Goal: Answer question/provide support

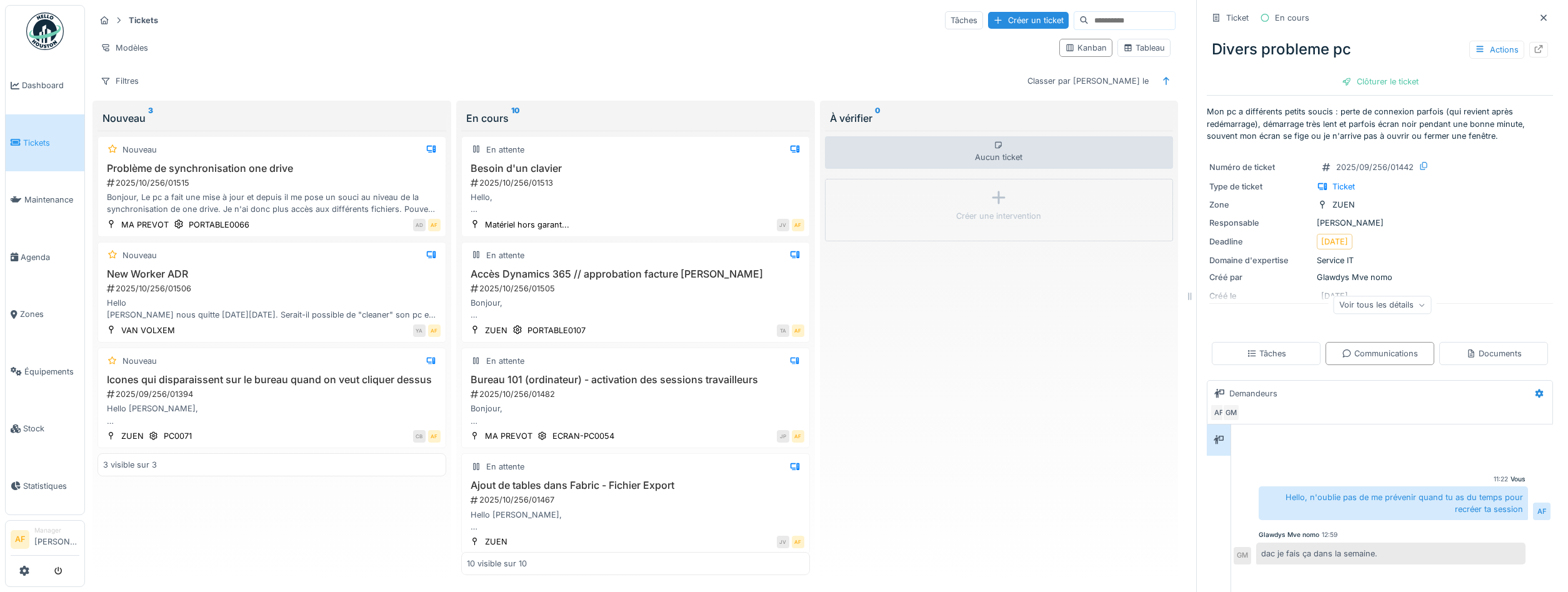
scroll to position [337, 0]
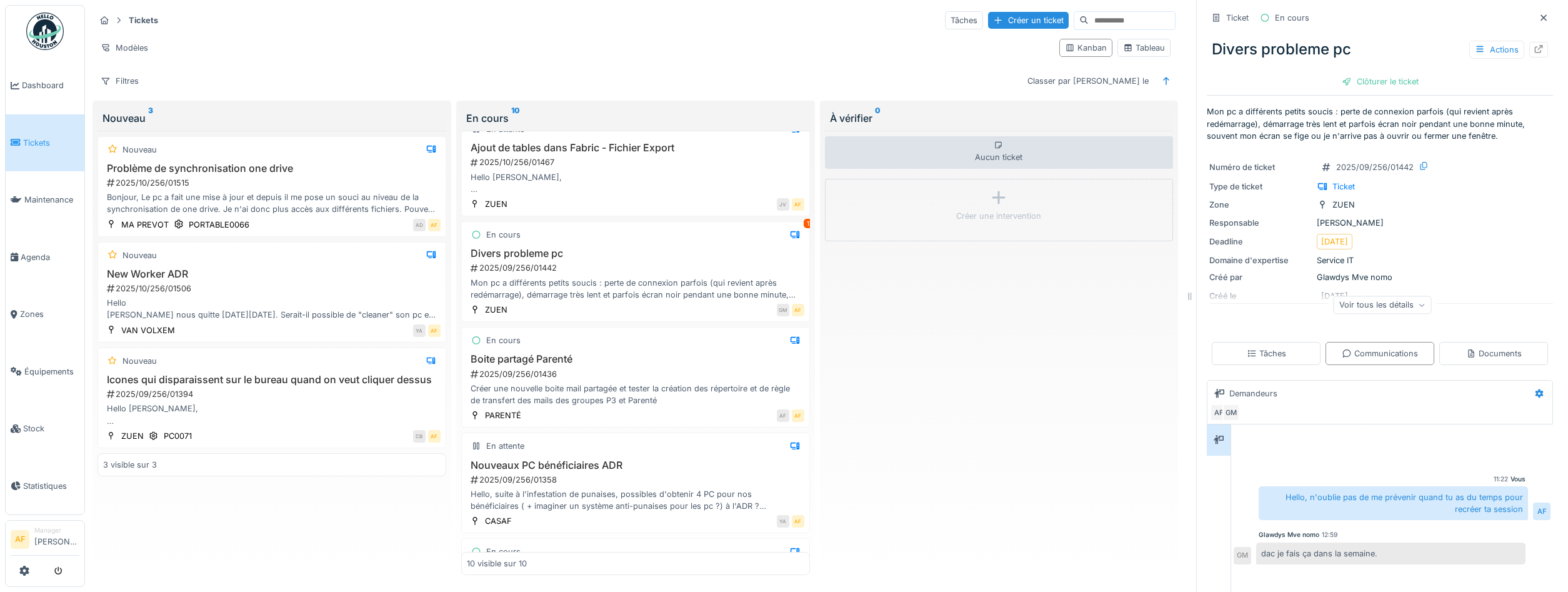
click at [19, 146] on link "Tickets" at bounding box center [44, 143] width 79 height 57
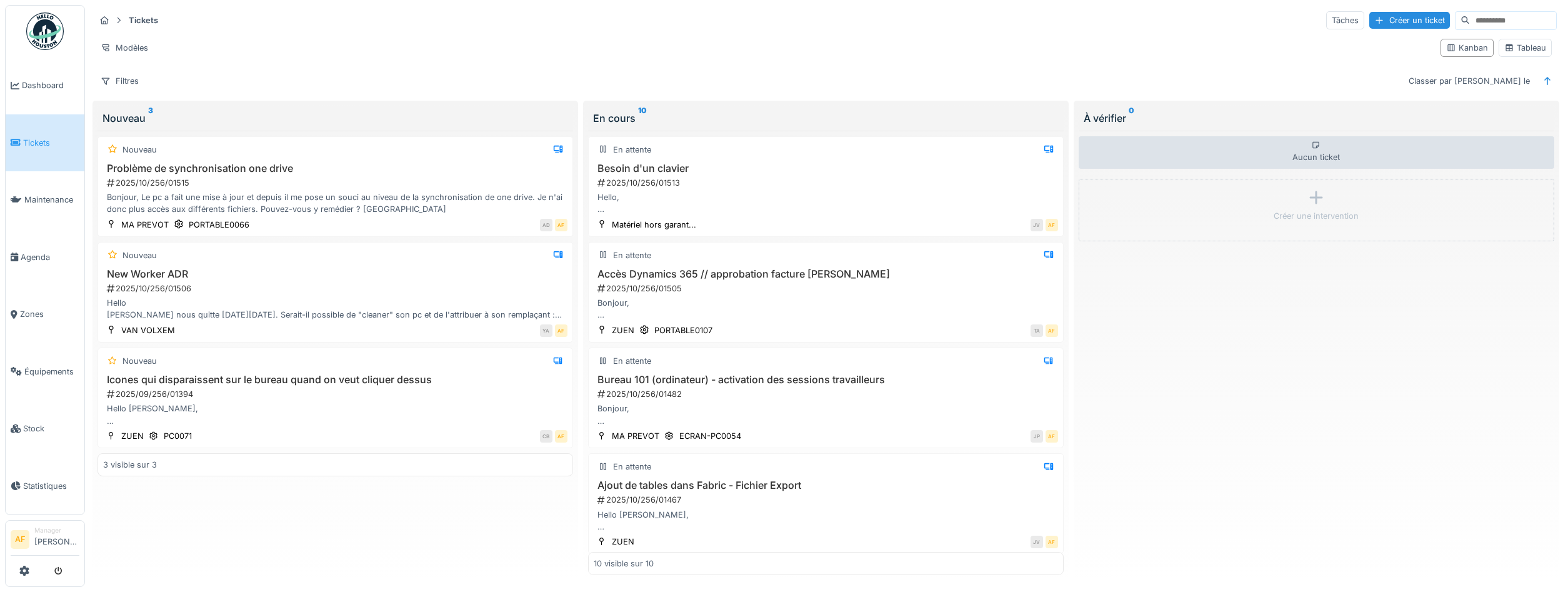
click at [28, 142] on span "Tickets" at bounding box center [51, 143] width 56 height 12
click at [40, 143] on span "Tickets" at bounding box center [51, 143] width 56 height 12
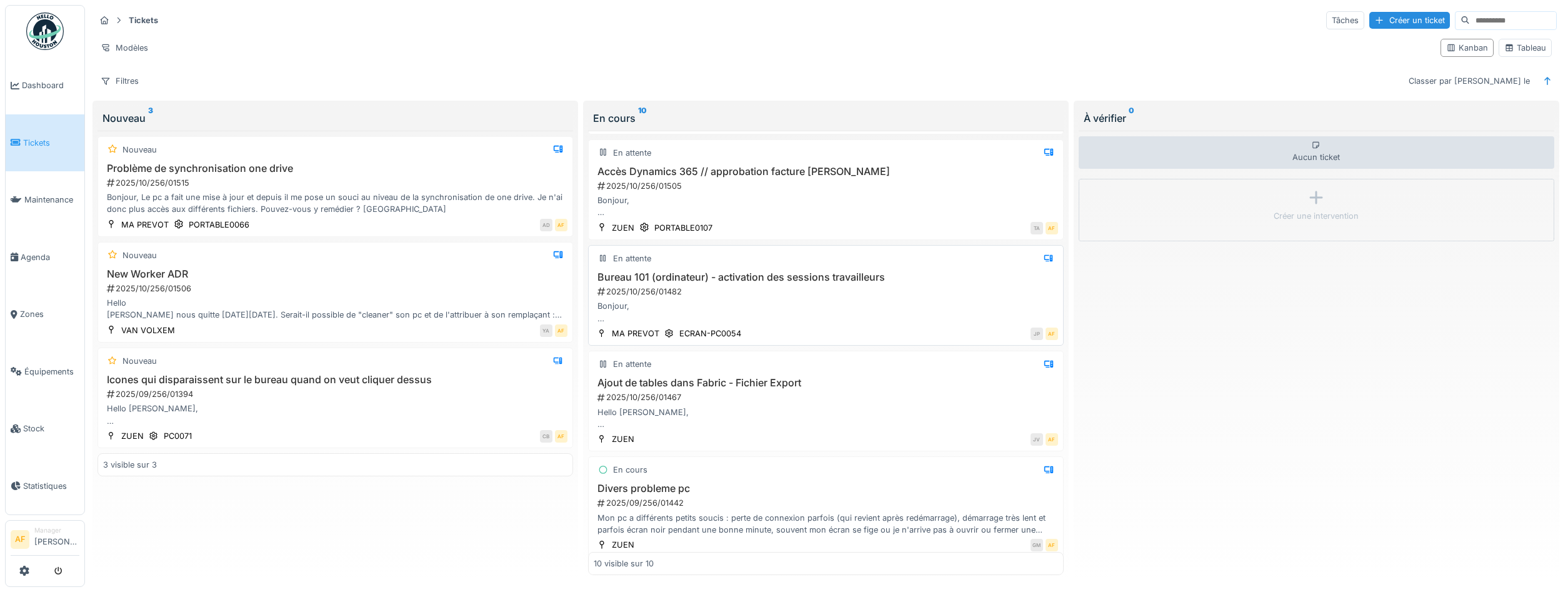
scroll to position [112, 0]
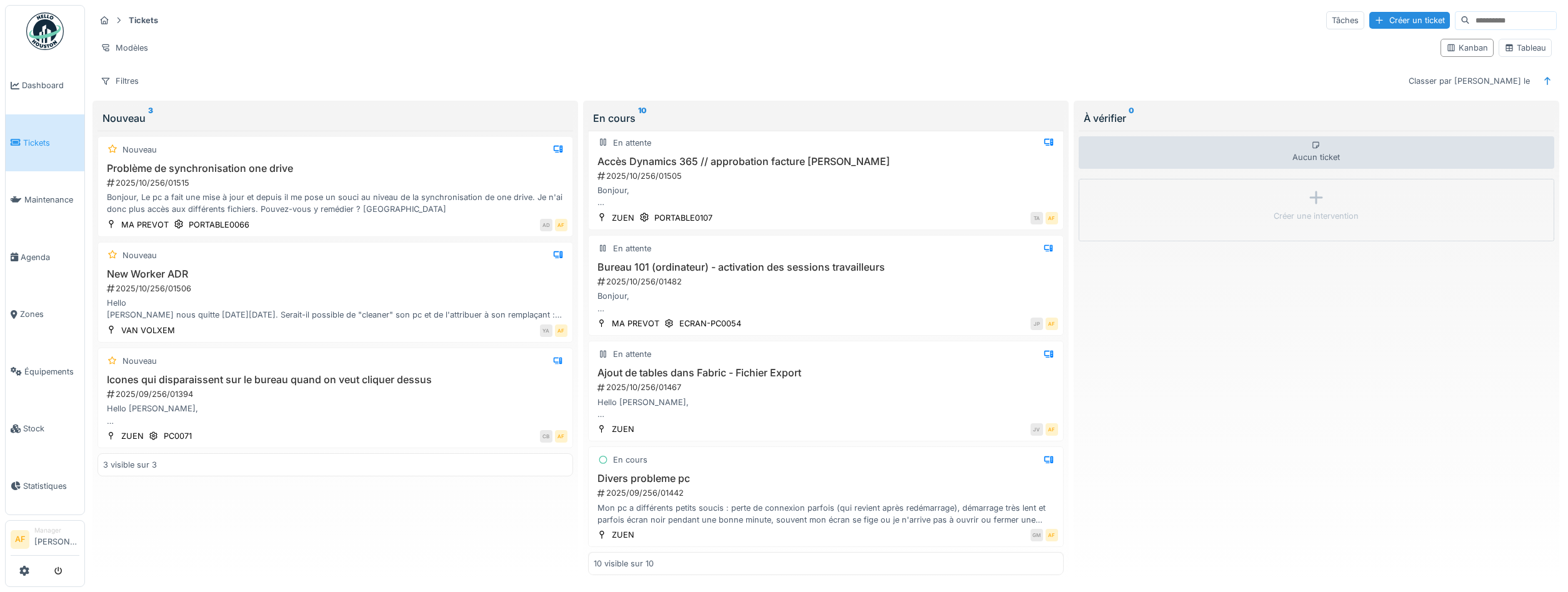
click at [47, 159] on link "Tickets" at bounding box center [44, 143] width 79 height 57
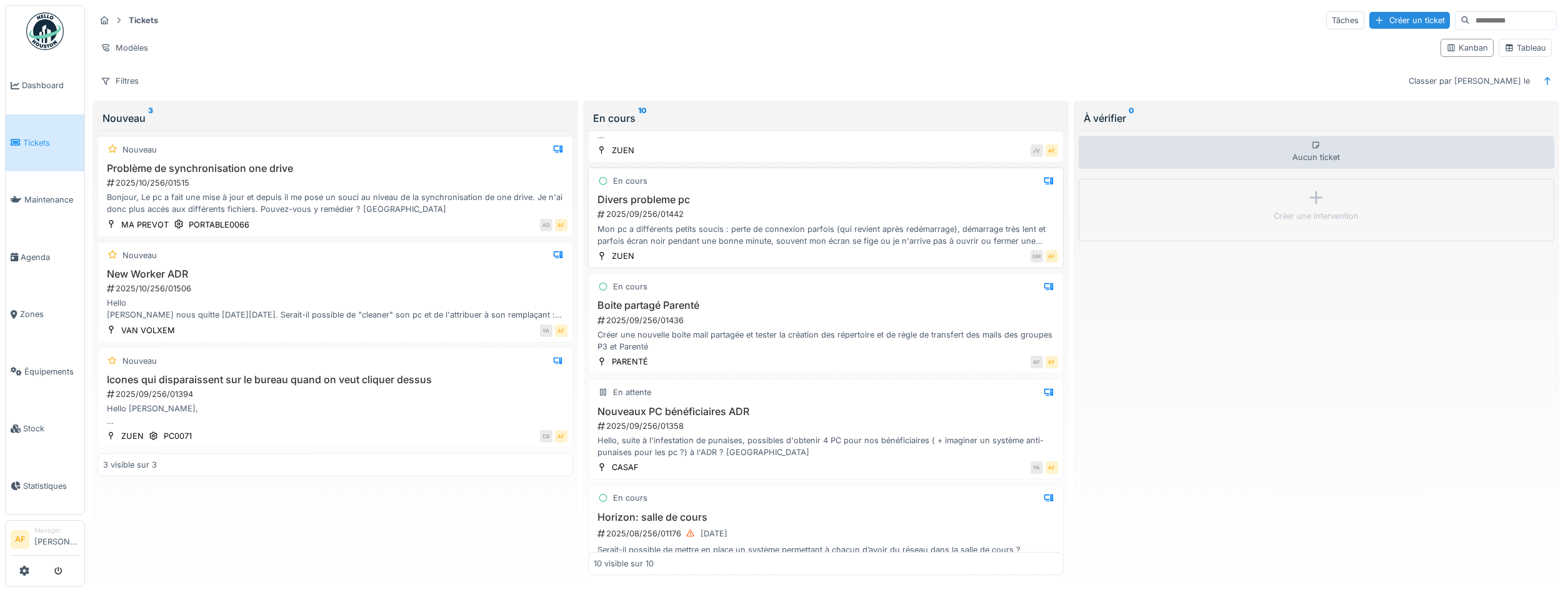
scroll to position [394, 0]
click at [732, 346] on div "Créer une nouvelle boite mail partagée et tester la création des répertoire et …" at bounding box center [826, 338] width 465 height 24
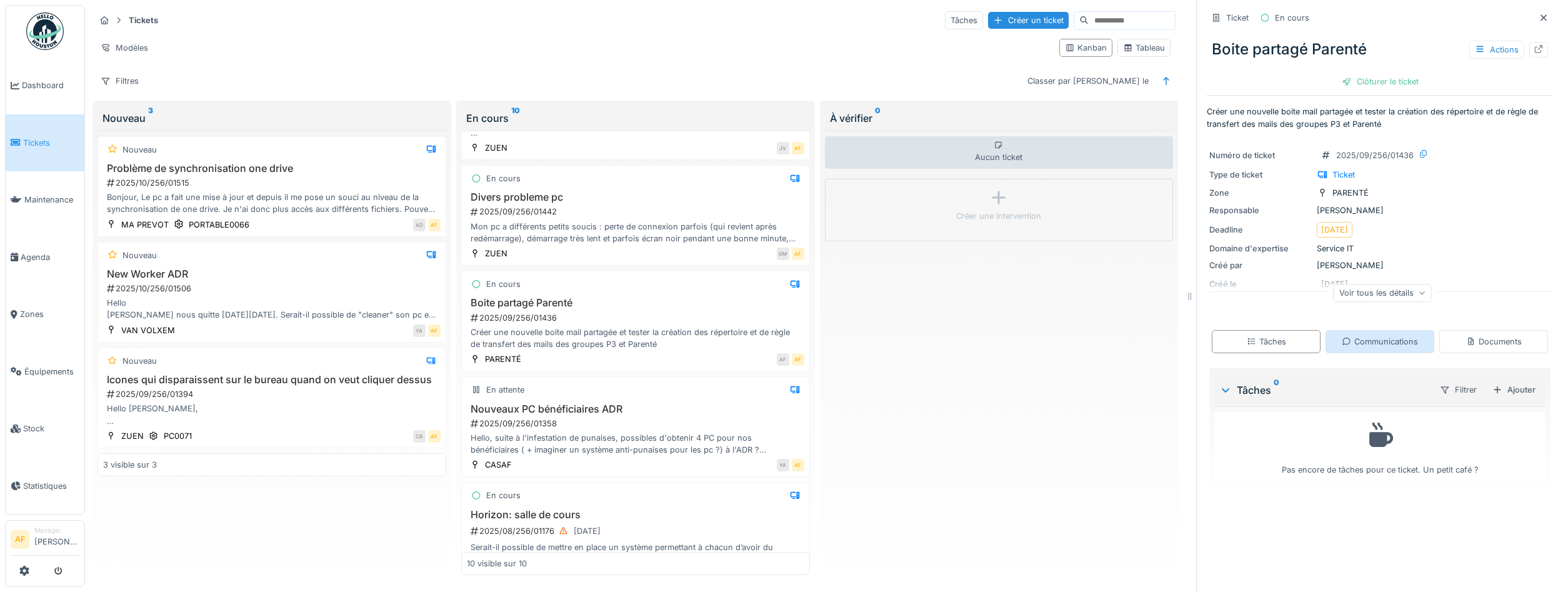
click at [1354, 346] on div "Communications" at bounding box center [1380, 342] width 76 height 12
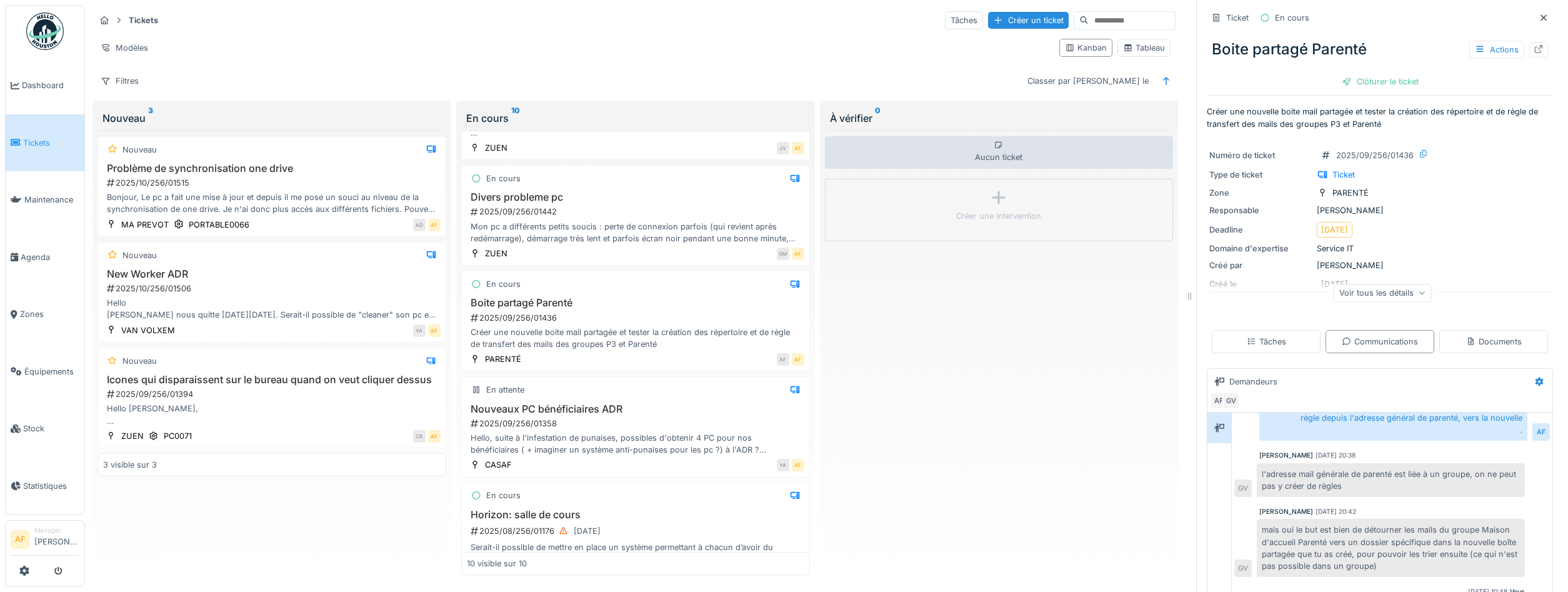
scroll to position [94, 0]
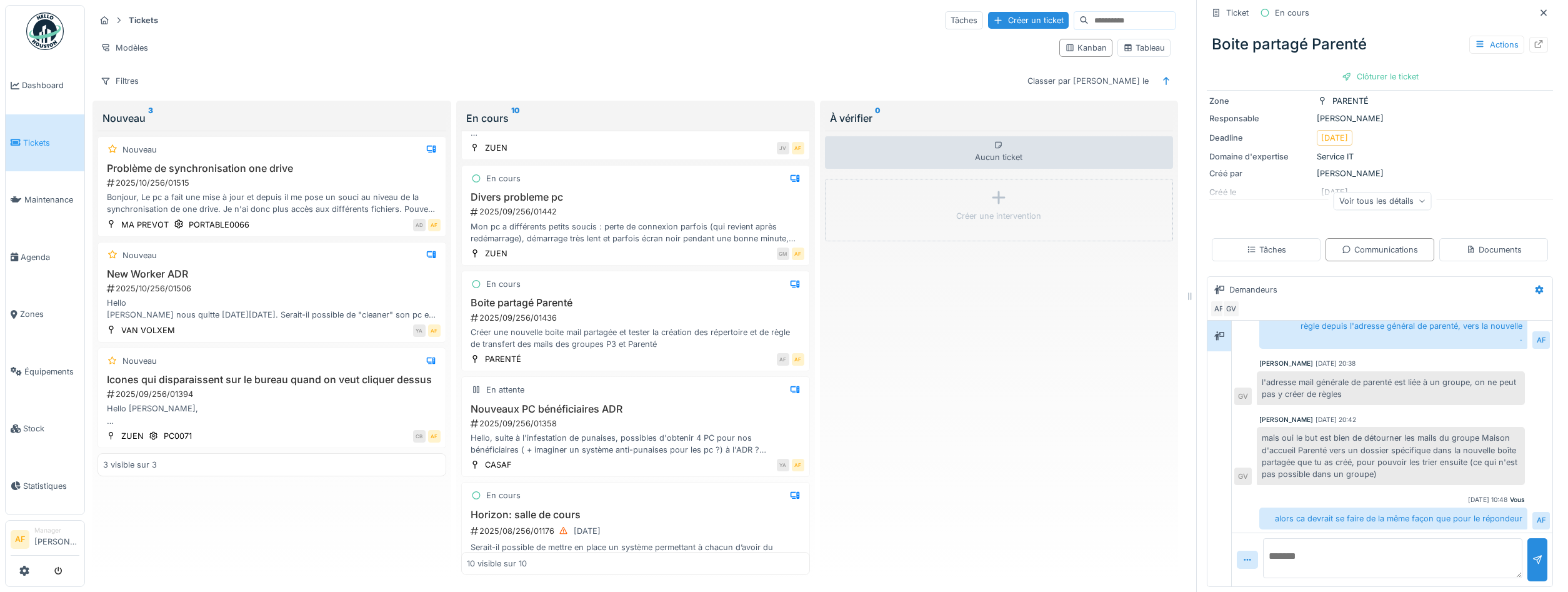
click at [1381, 562] on textarea at bounding box center [1393, 558] width 259 height 40
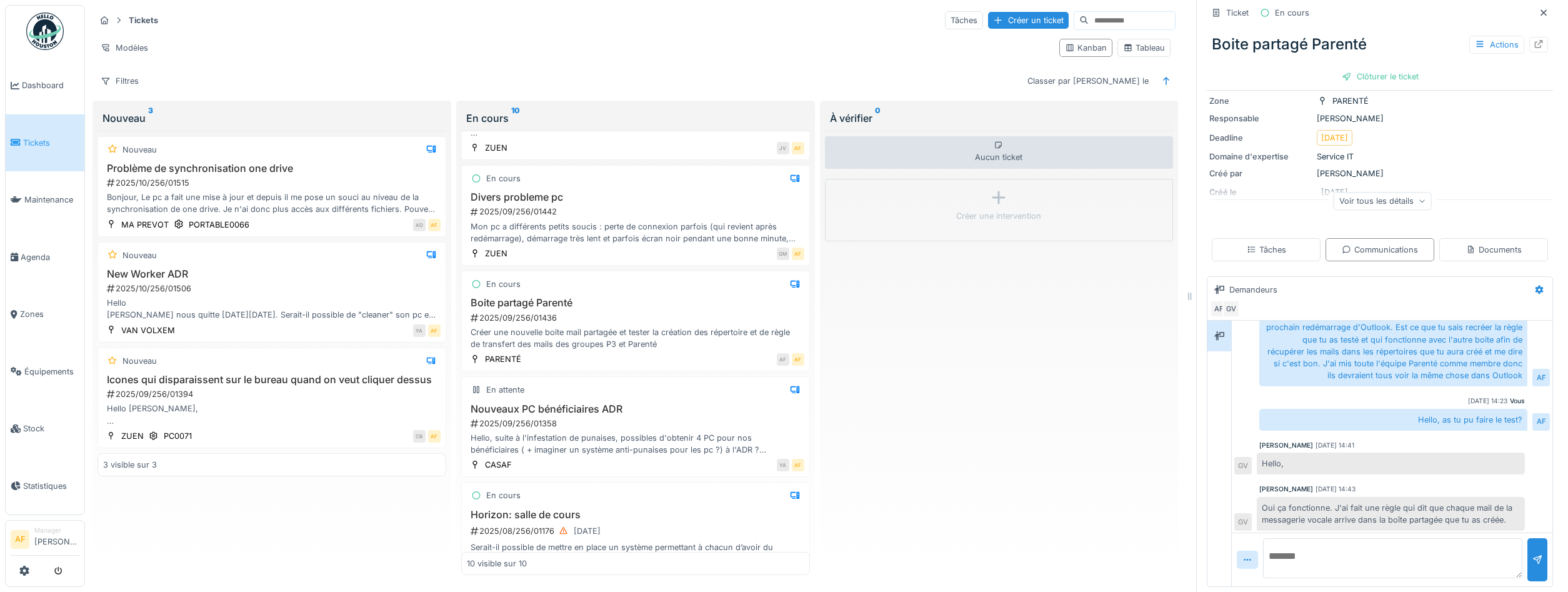
scroll to position [285, 0]
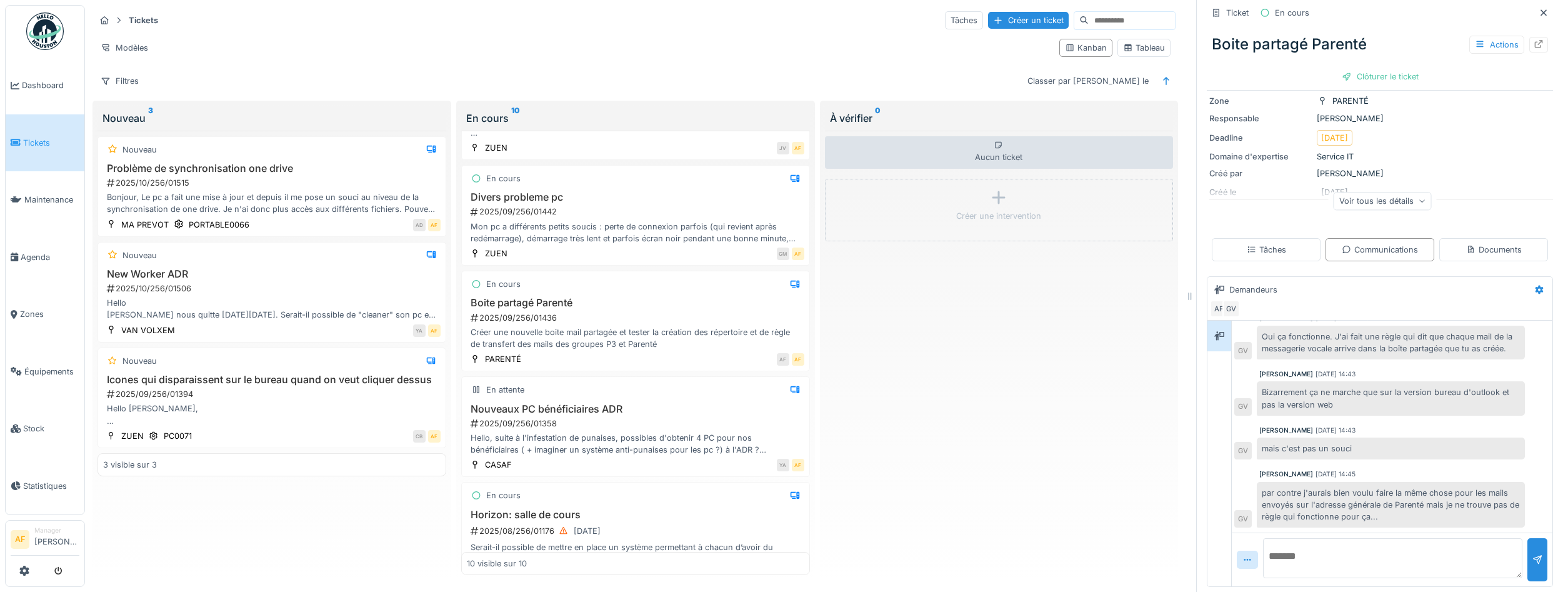
click at [48, 137] on span "Tickets" at bounding box center [51, 143] width 56 height 12
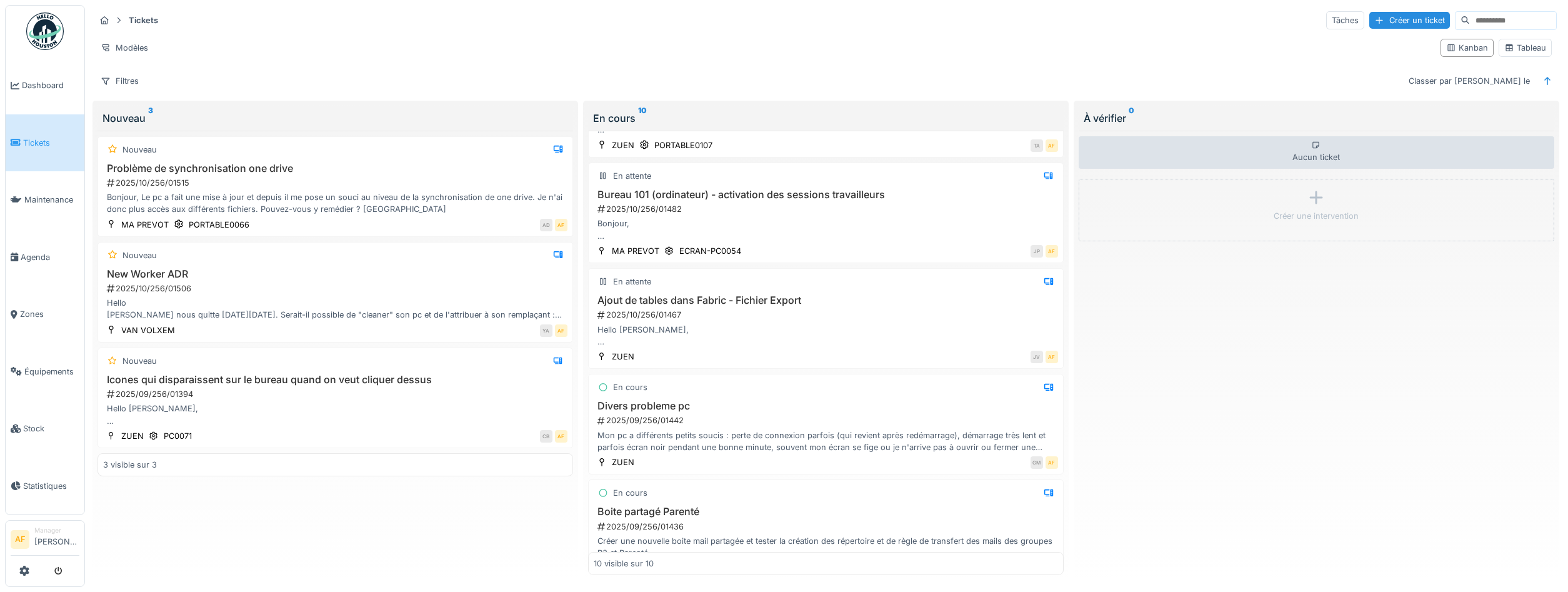
scroll to position [282, 0]
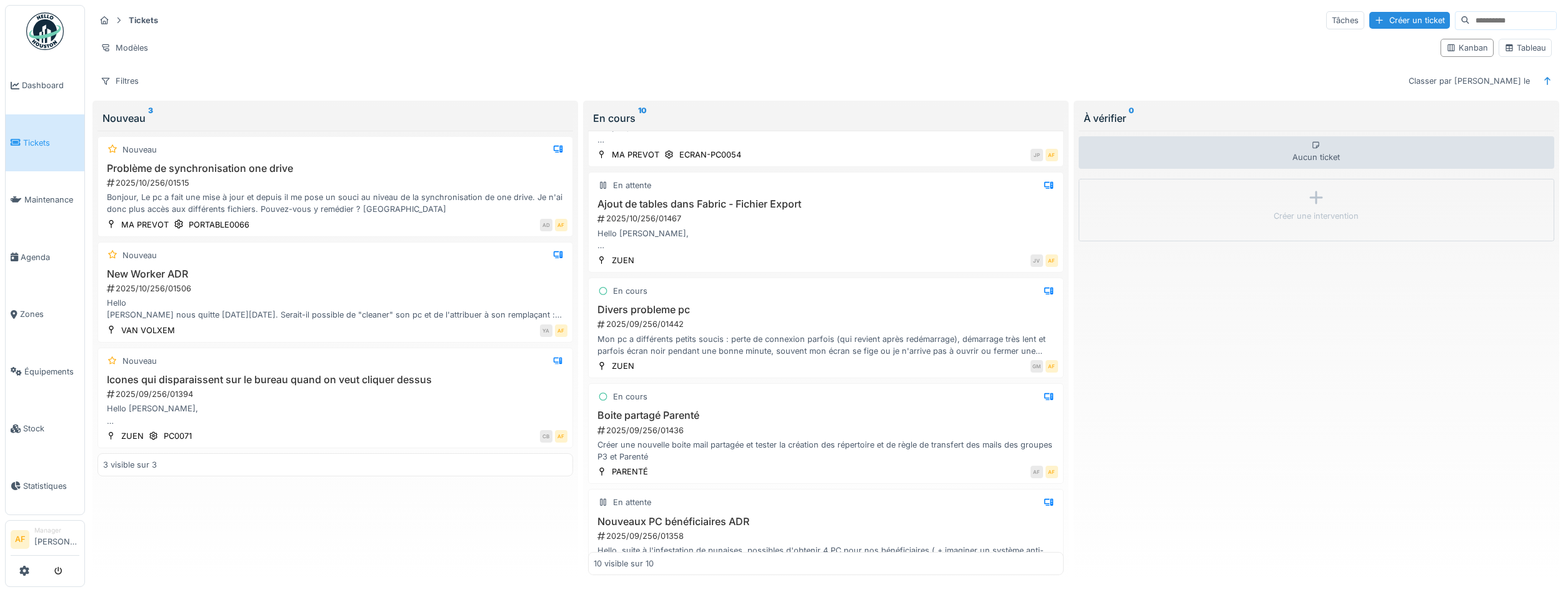
click at [56, 128] on link "Tickets" at bounding box center [44, 143] width 79 height 57
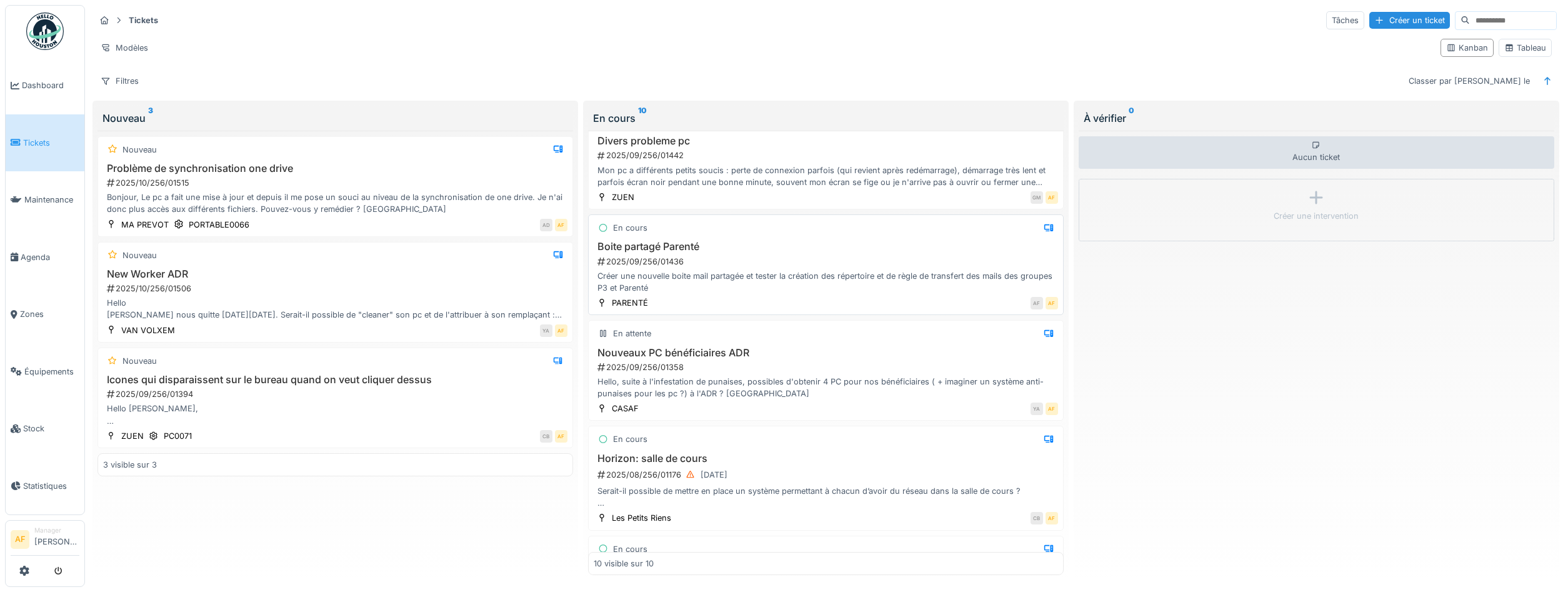
scroll to position [506, 0]
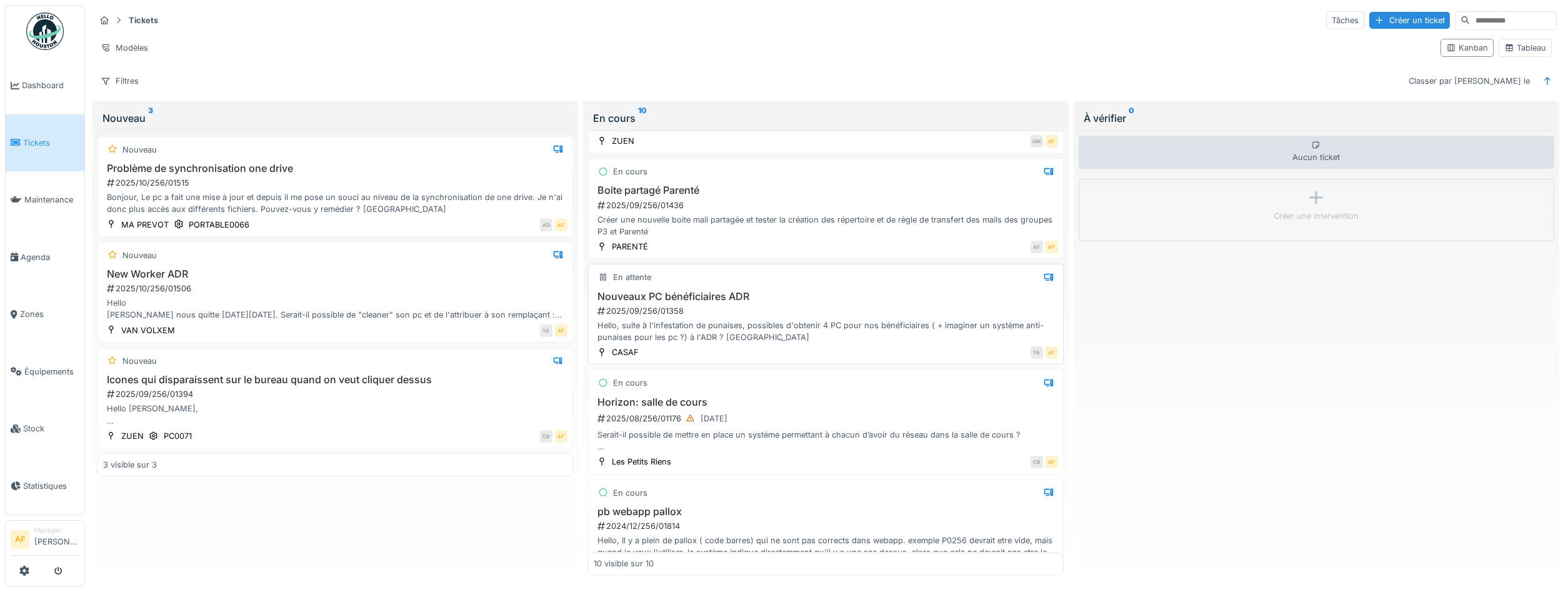
click at [768, 320] on div "Hello, suite à l'infestation de punaises, possibles d'obtenir 4 PC pour nos bén…" at bounding box center [826, 331] width 465 height 24
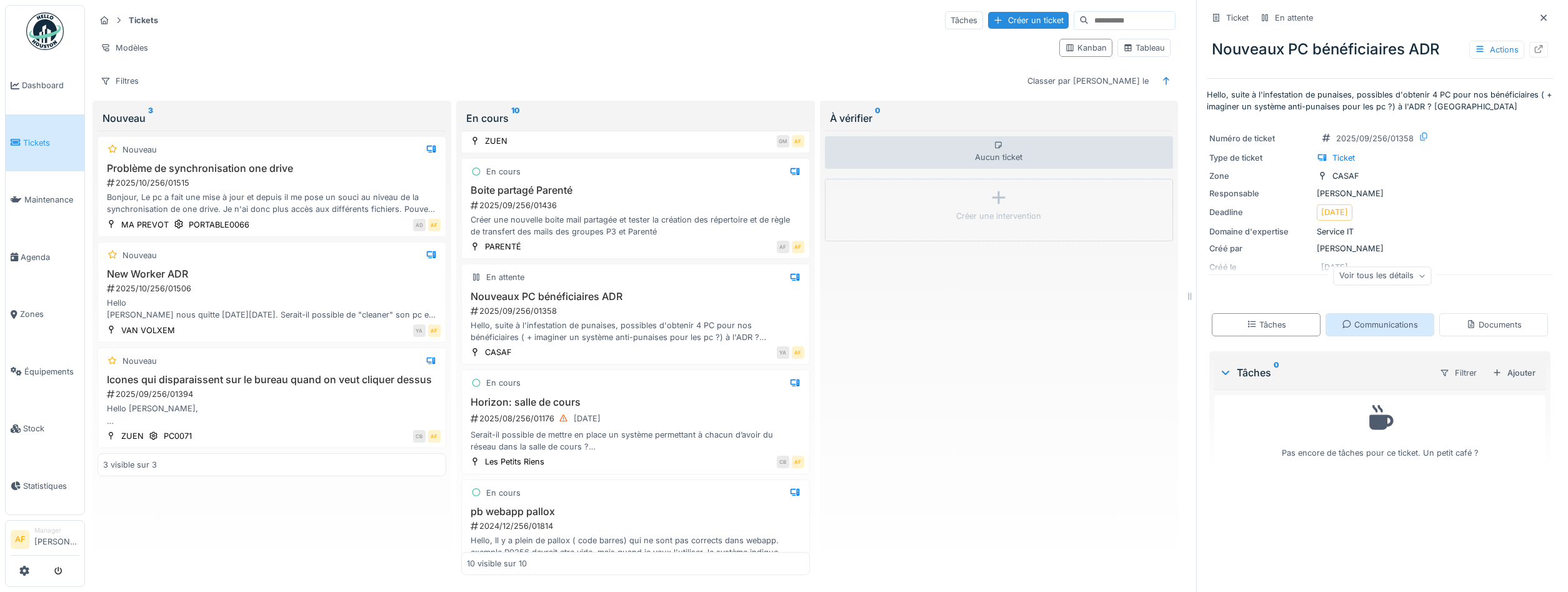
click at [1394, 330] on div "Communications" at bounding box center [1380, 325] width 76 height 12
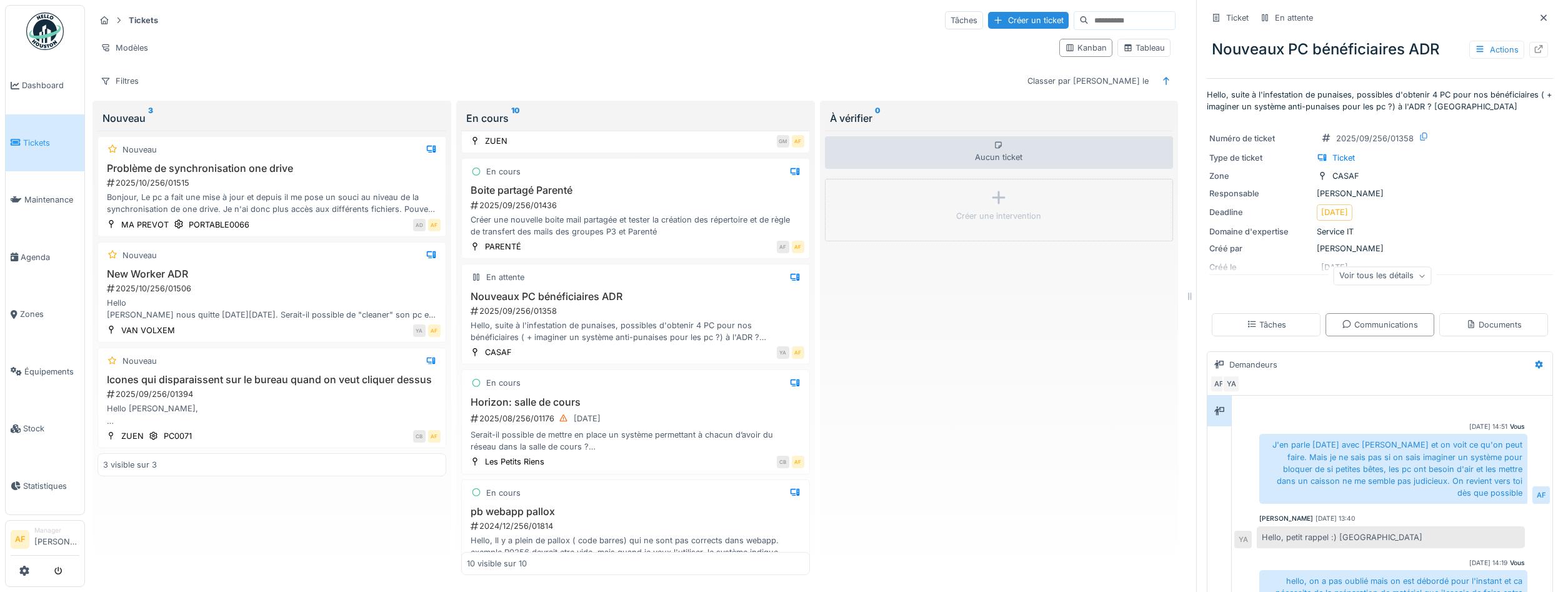
scroll to position [76, 0]
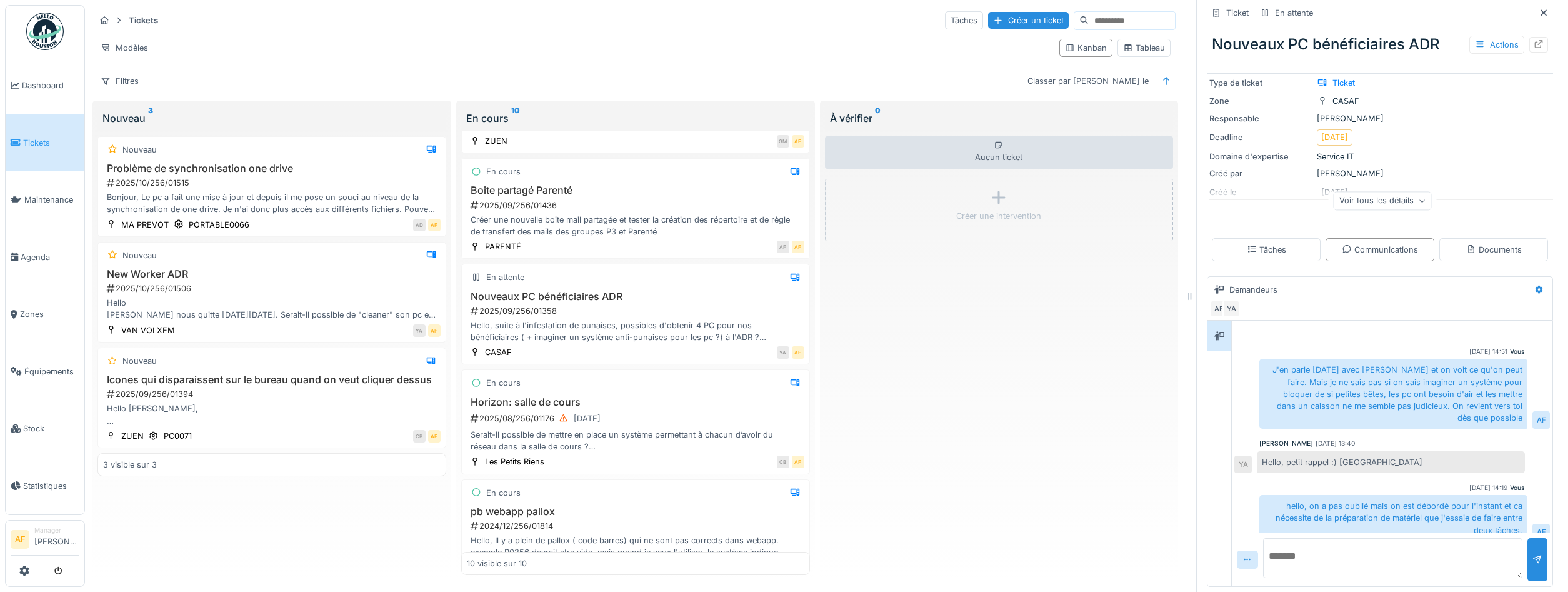
click at [1352, 552] on textarea at bounding box center [1393, 558] width 259 height 40
type textarea "**********"
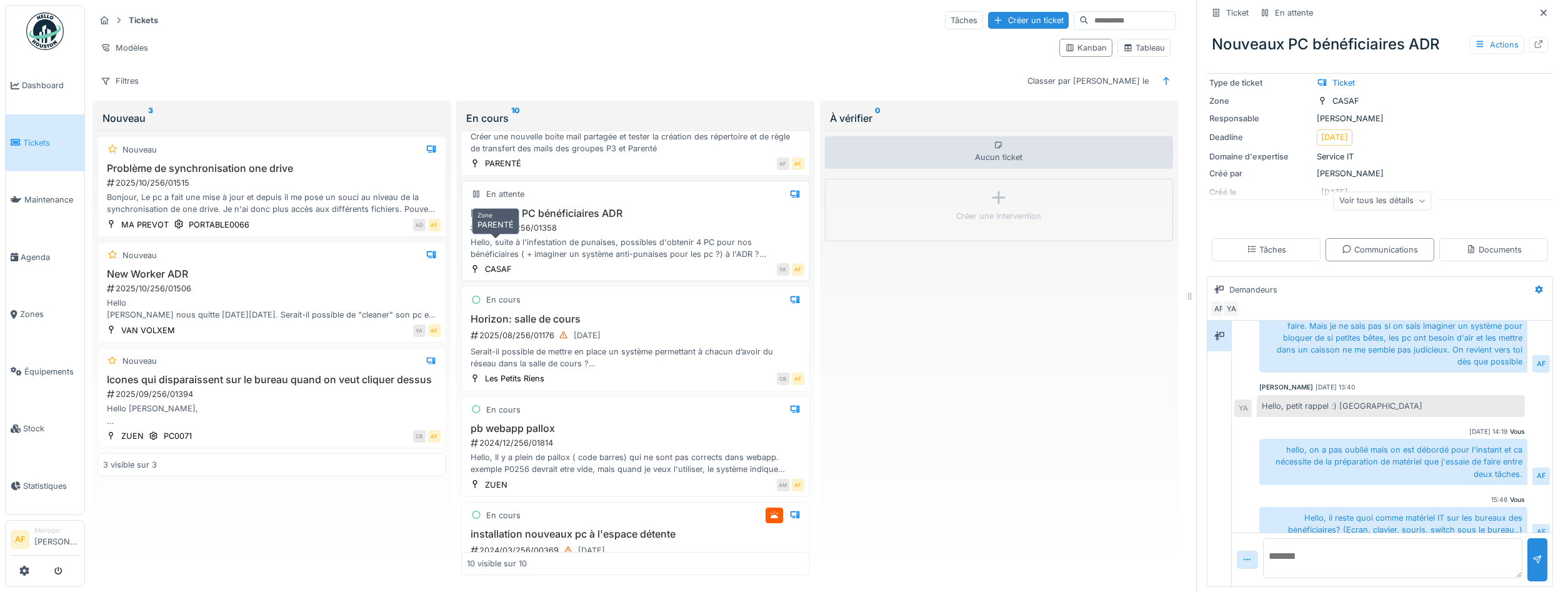
scroll to position [649, 0]
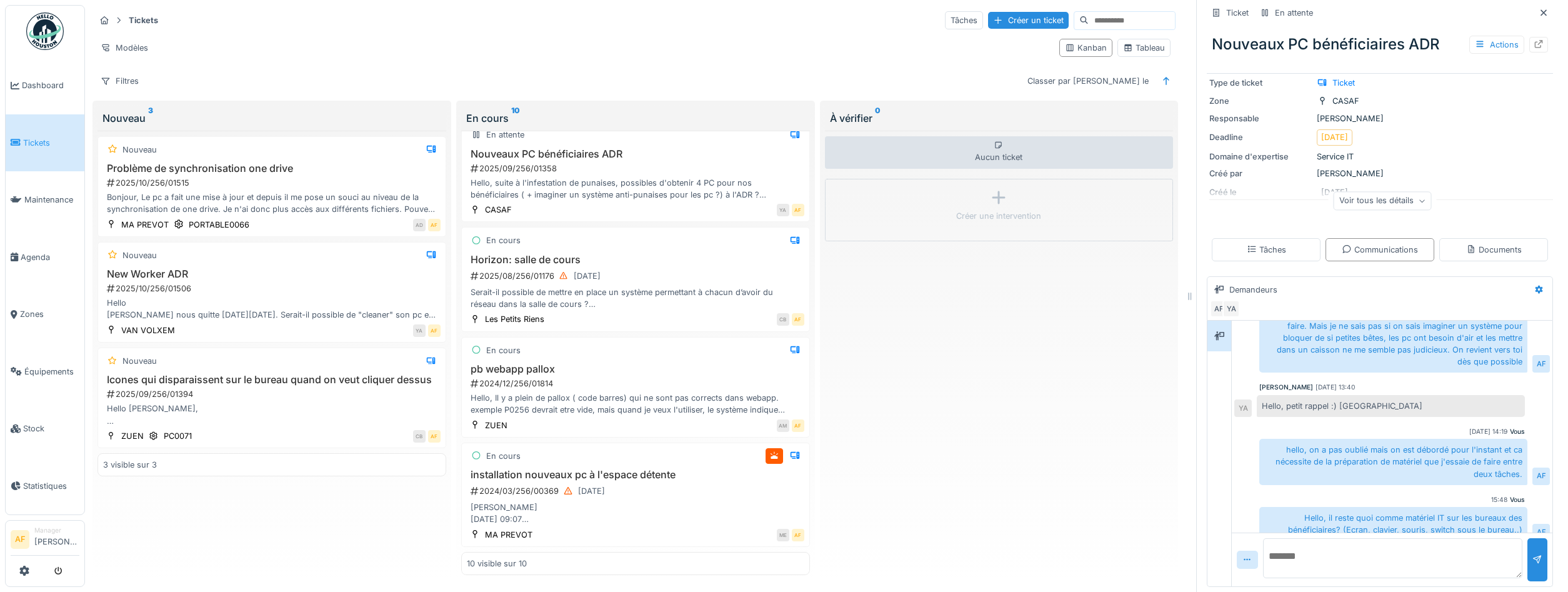
click at [40, 146] on span "Tickets" at bounding box center [51, 143] width 56 height 12
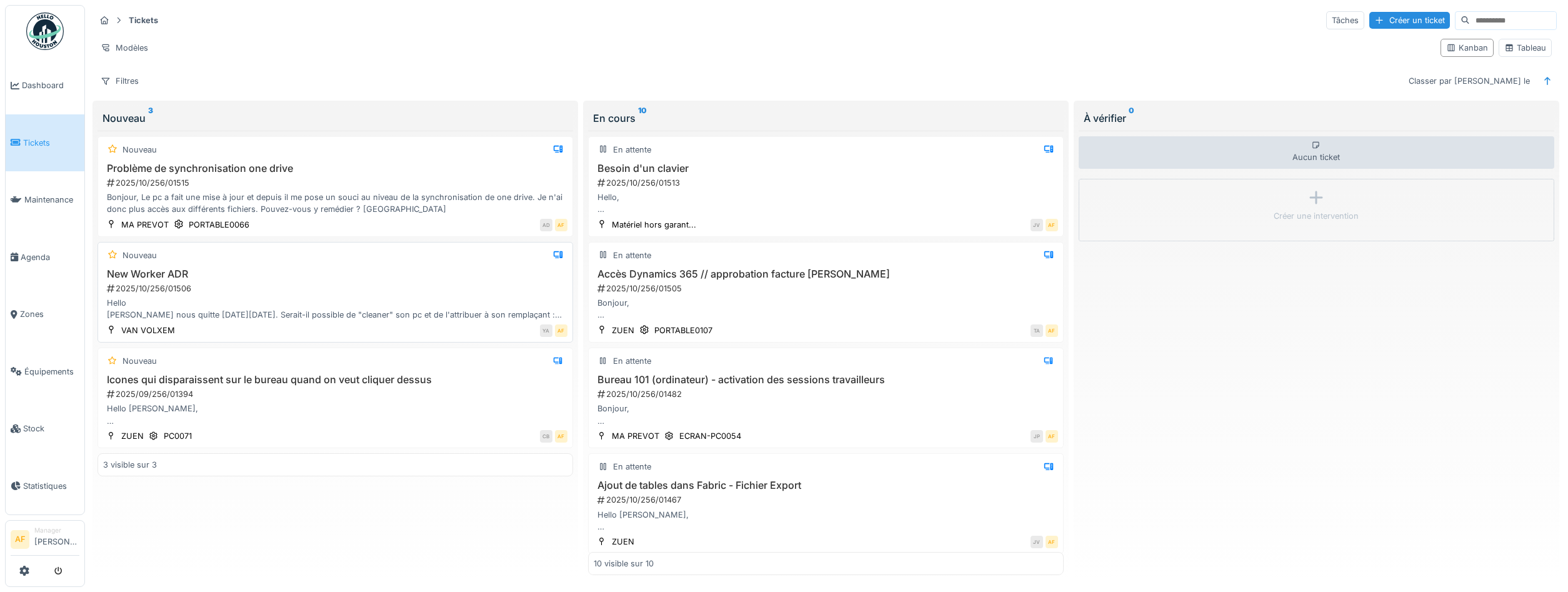
click at [295, 304] on div "Hello [PERSON_NAME] nous quitte [DATE][DATE]. Serait-il possible de "cleaner" s…" at bounding box center [335, 308] width 465 height 24
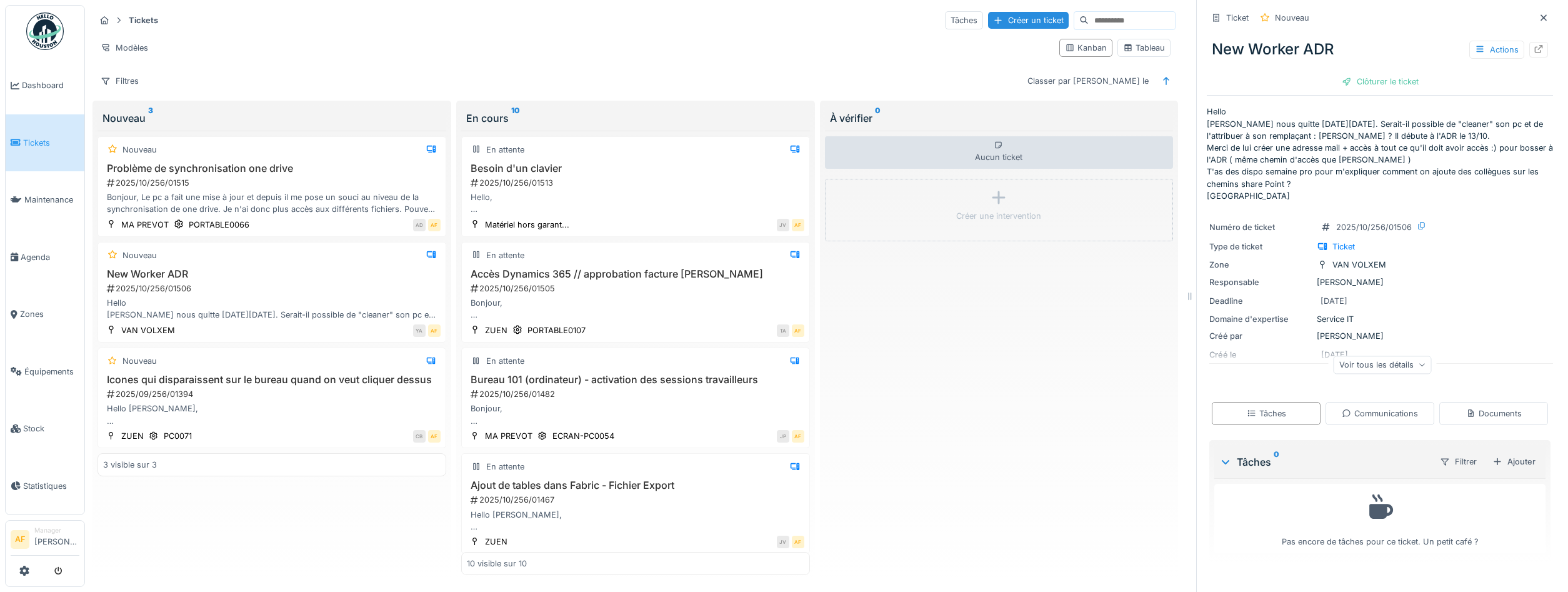
click at [49, 140] on span "Tickets" at bounding box center [51, 143] width 56 height 12
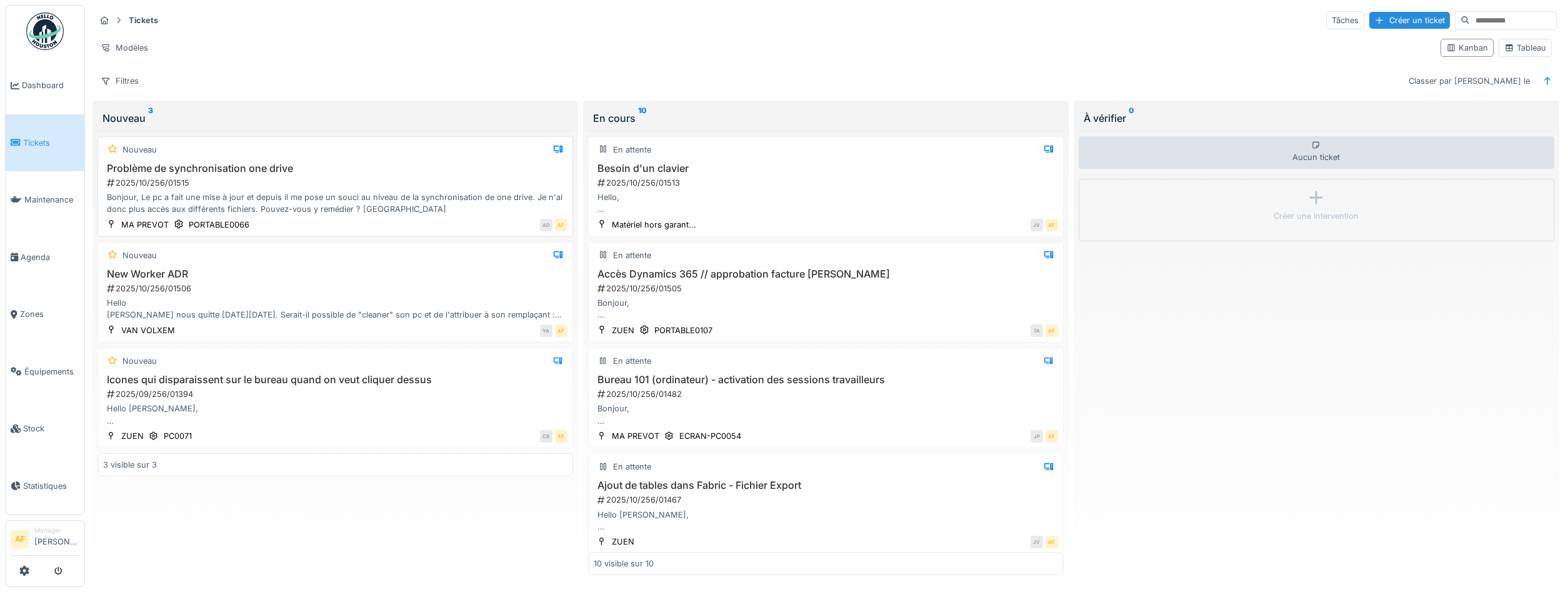
click at [485, 202] on div "Bonjour, Le pc a fait une mise à jour et depuis il me pose un souci au niveau d…" at bounding box center [335, 203] width 465 height 24
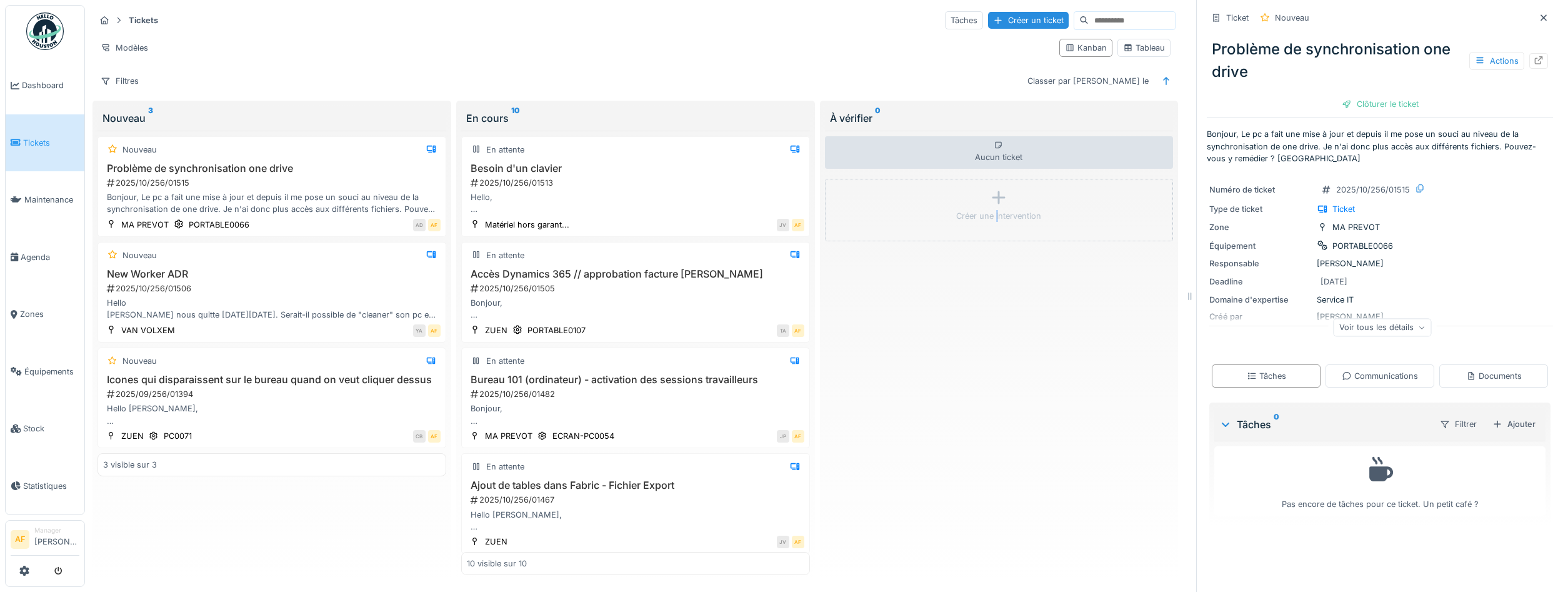
click at [995, 487] on div "Aucun ticket Créer une intervention" at bounding box center [999, 352] width 349 height 444
click at [610, 468] on div "En attente" at bounding box center [636, 466] width 337 height 15
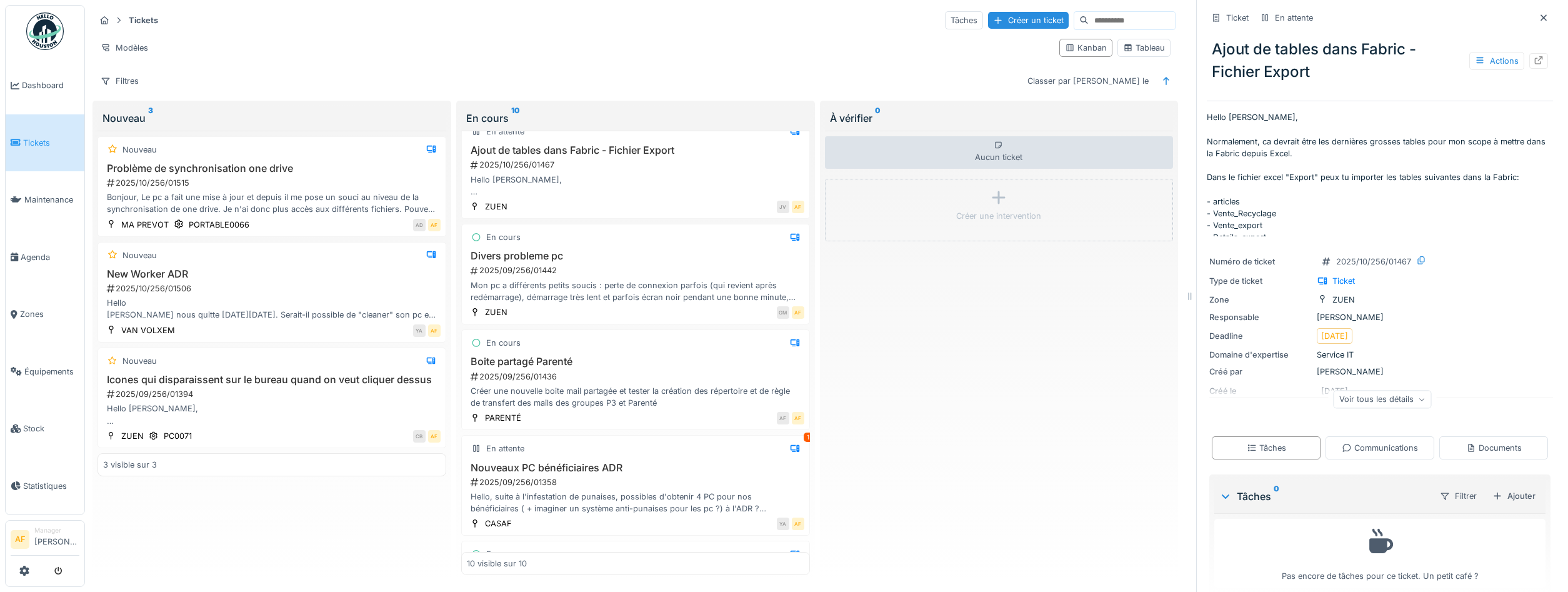
scroll to position [337, 0]
click at [671, 486] on div "Nouveaux PC bénéficiaires ADR 2025/09/256/01358 Hello, suite à l'infestation de…" at bounding box center [636, 486] width 337 height 53
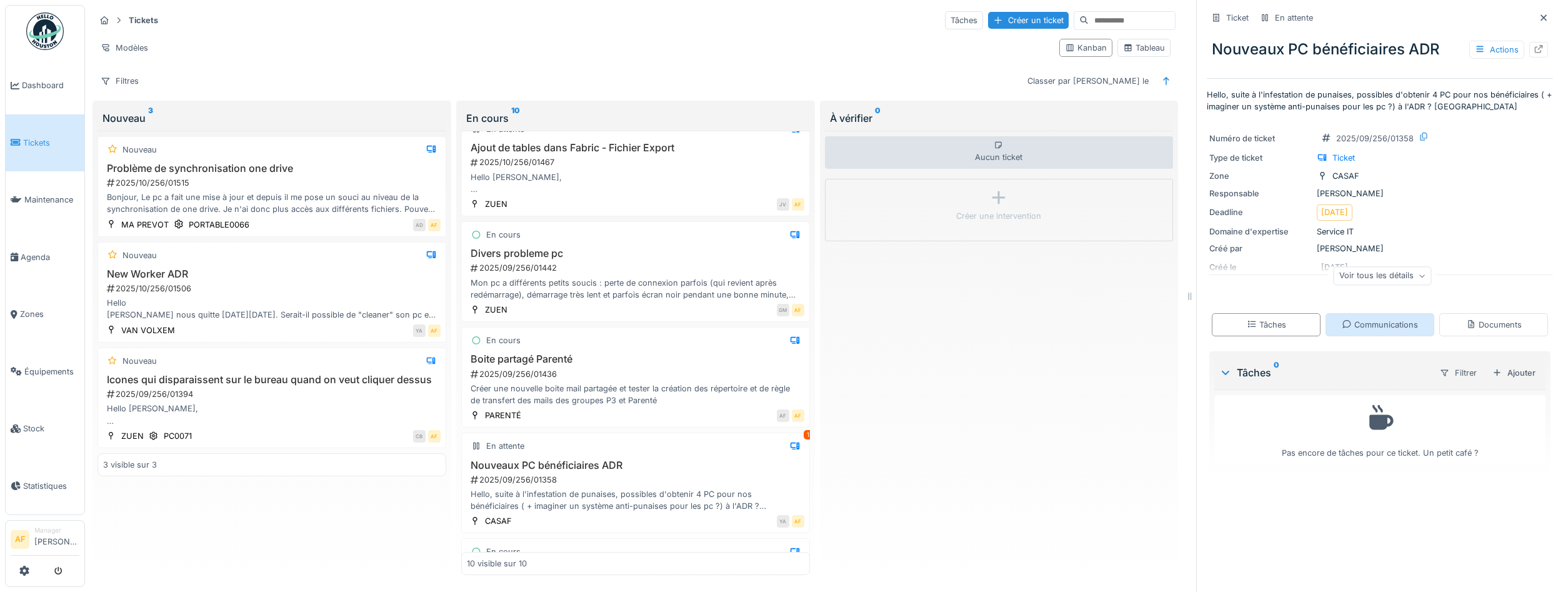
click at [1396, 326] on div "Communications" at bounding box center [1380, 325] width 76 height 12
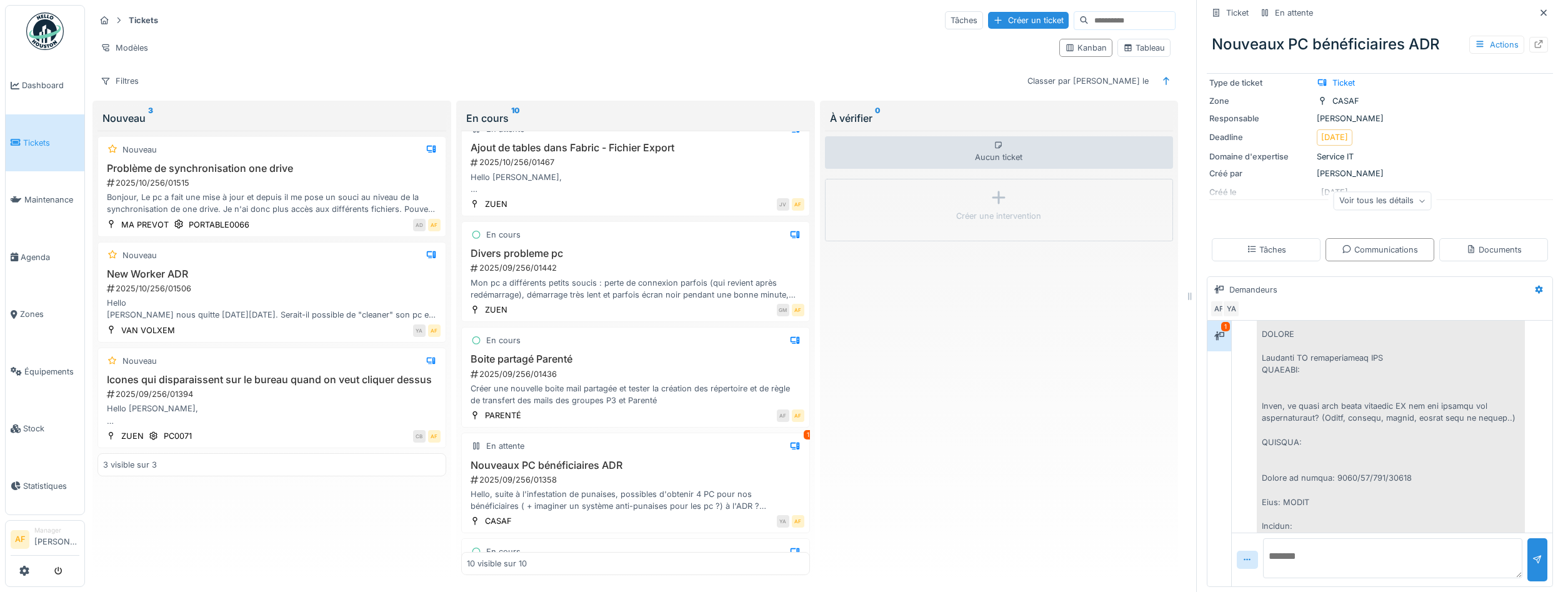
scroll to position [726, 0]
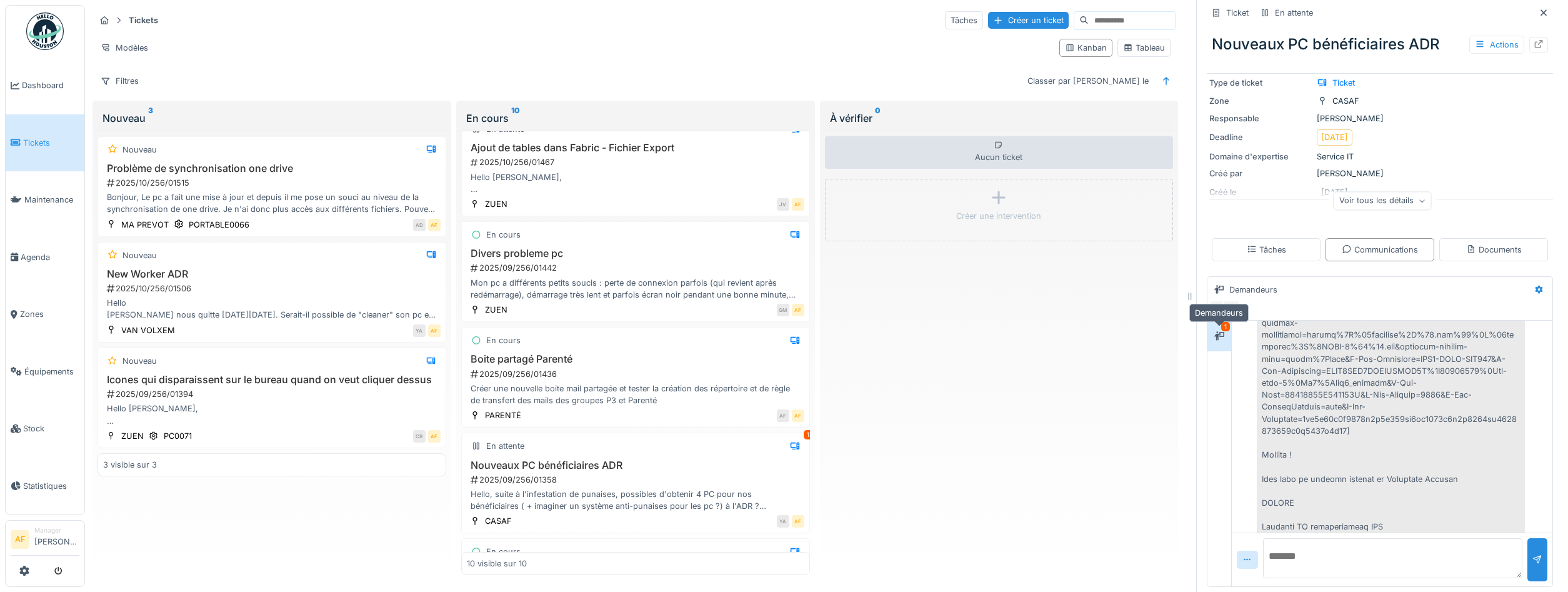
click at [1220, 336] on icon at bounding box center [1219, 335] width 10 height 8
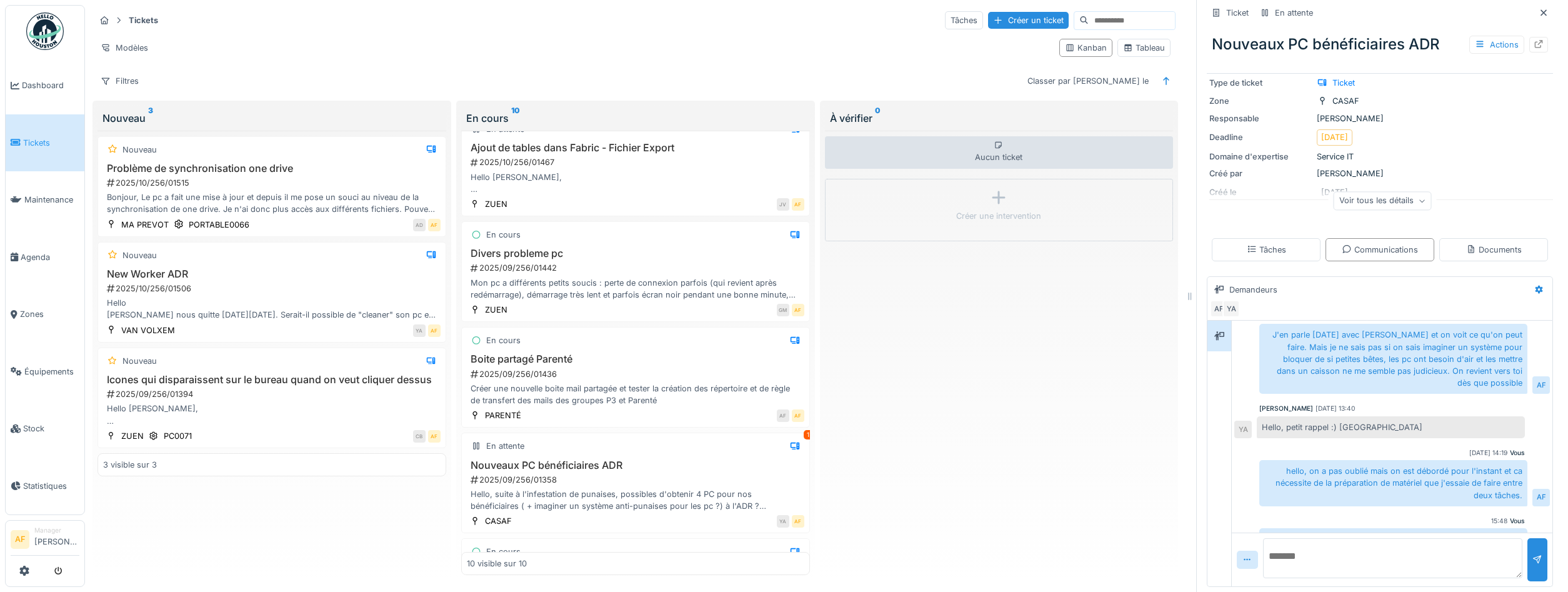
scroll to position [230, 0]
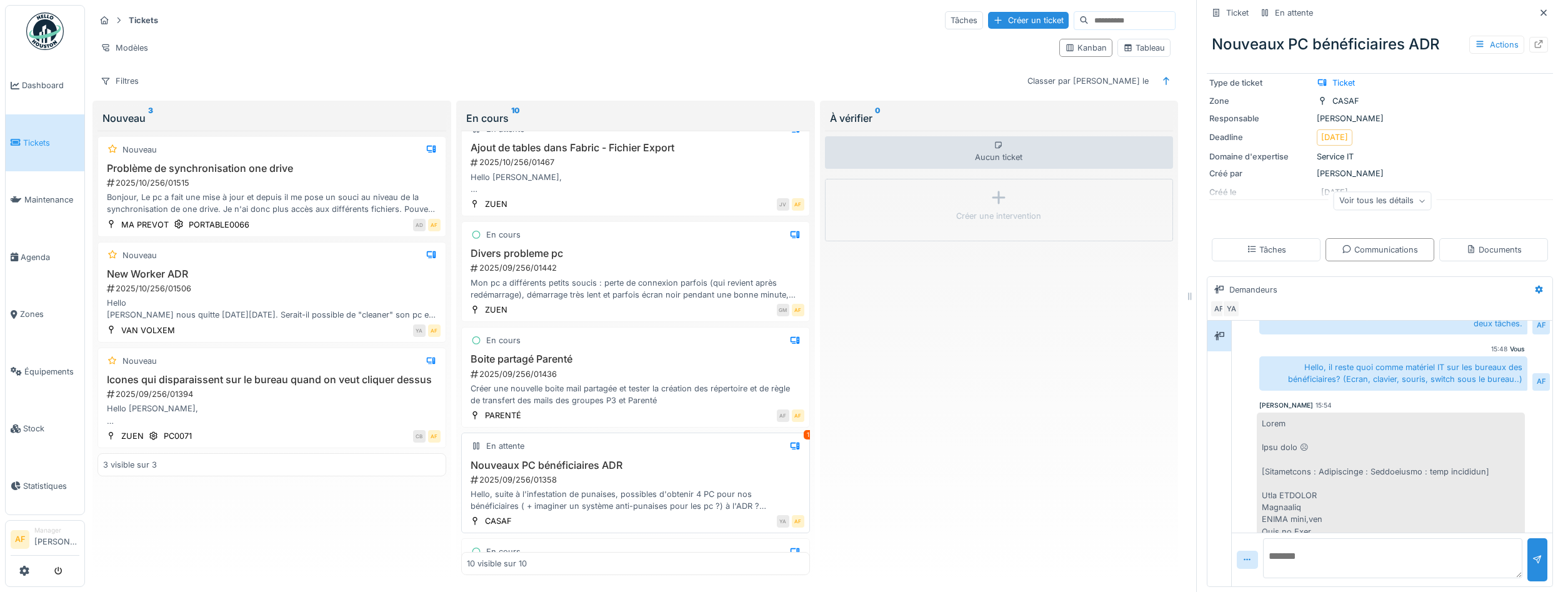
drag, startPoint x: 661, startPoint y: 503, endPoint x: 661, endPoint y: 492, distance: 11.0
click at [661, 499] on div "Hello, suite à l'infestation de punaises, possibles d'obtenir 4 PC pour nos bén…" at bounding box center [636, 500] width 337 height 24
click at [693, 478] on div "2025/09/256/01358" at bounding box center [636, 480] width 335 height 12
drag, startPoint x: 701, startPoint y: 474, endPoint x: 726, endPoint y: 466, distance: 26.2
click at [703, 474] on div "Nouveaux PC bénéficiaires ADR 2025/09/256/01358 Hello, suite à l'infestation de…" at bounding box center [636, 486] width 337 height 53
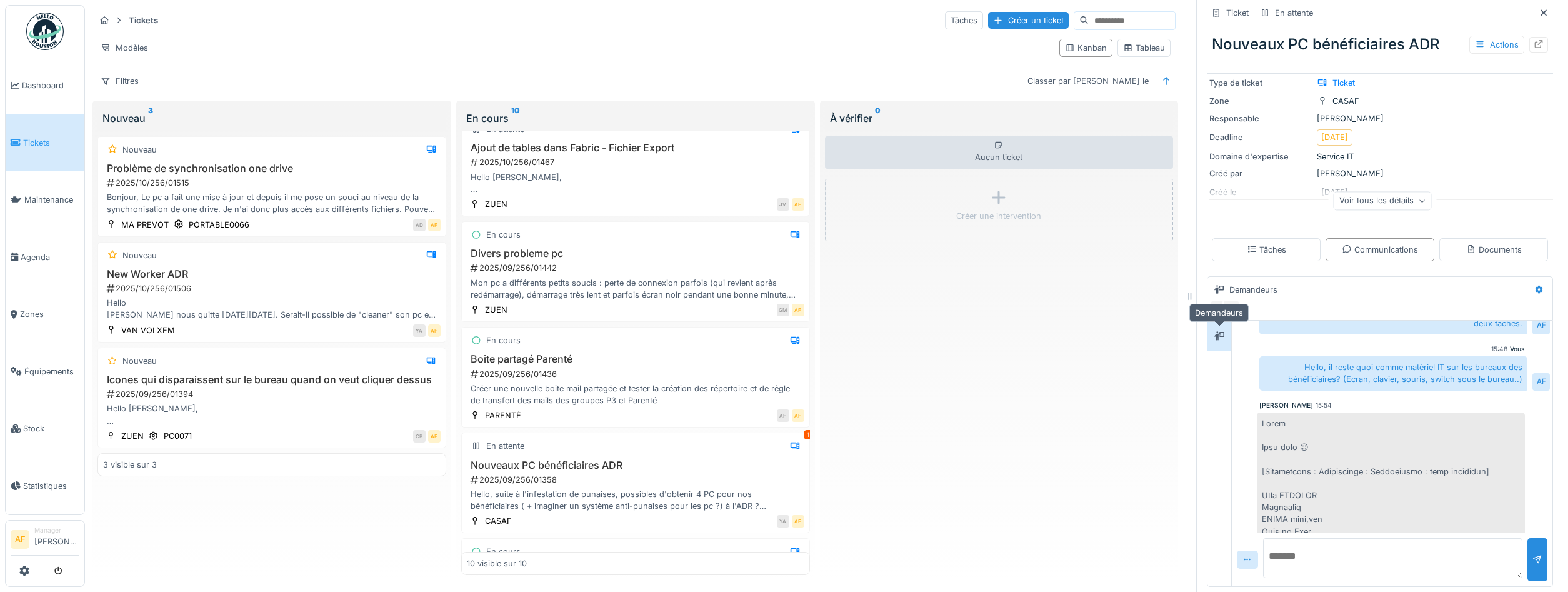
click at [1219, 342] on div at bounding box center [1219, 336] width 10 height 12
click at [40, 149] on link "Tickets" at bounding box center [44, 143] width 79 height 57
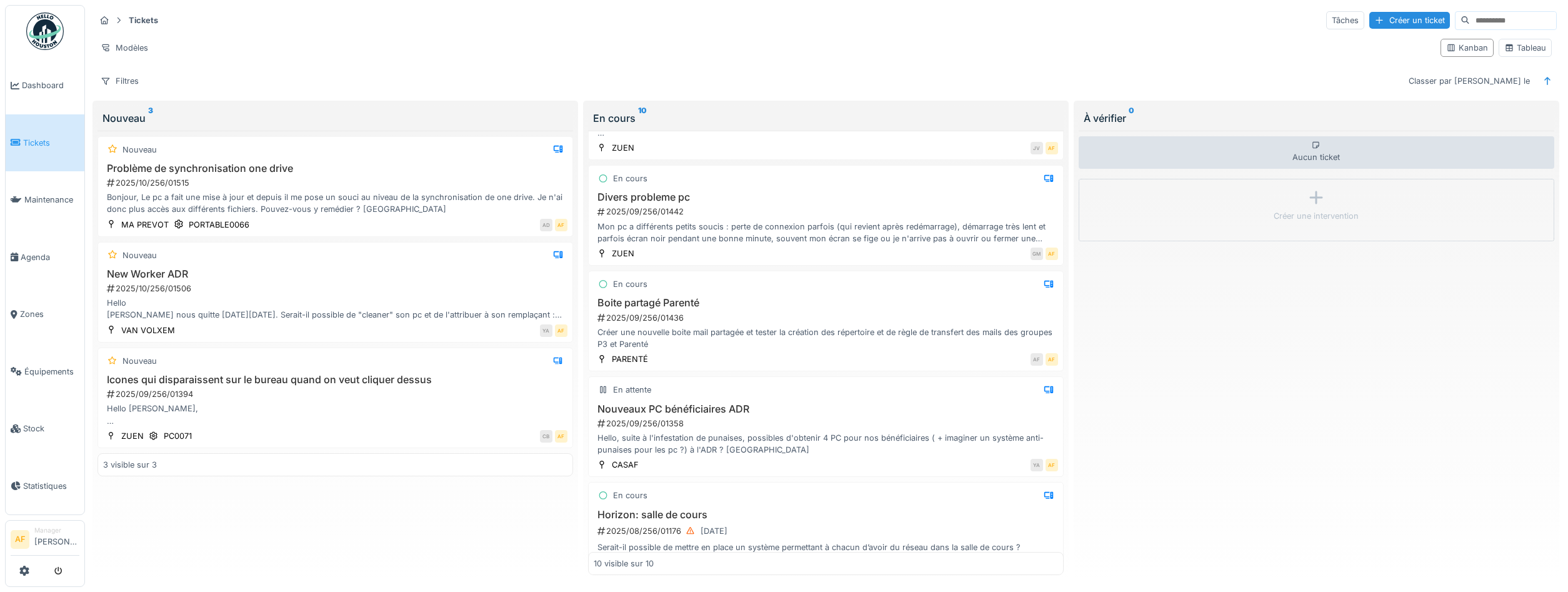
scroll to position [450, 0]
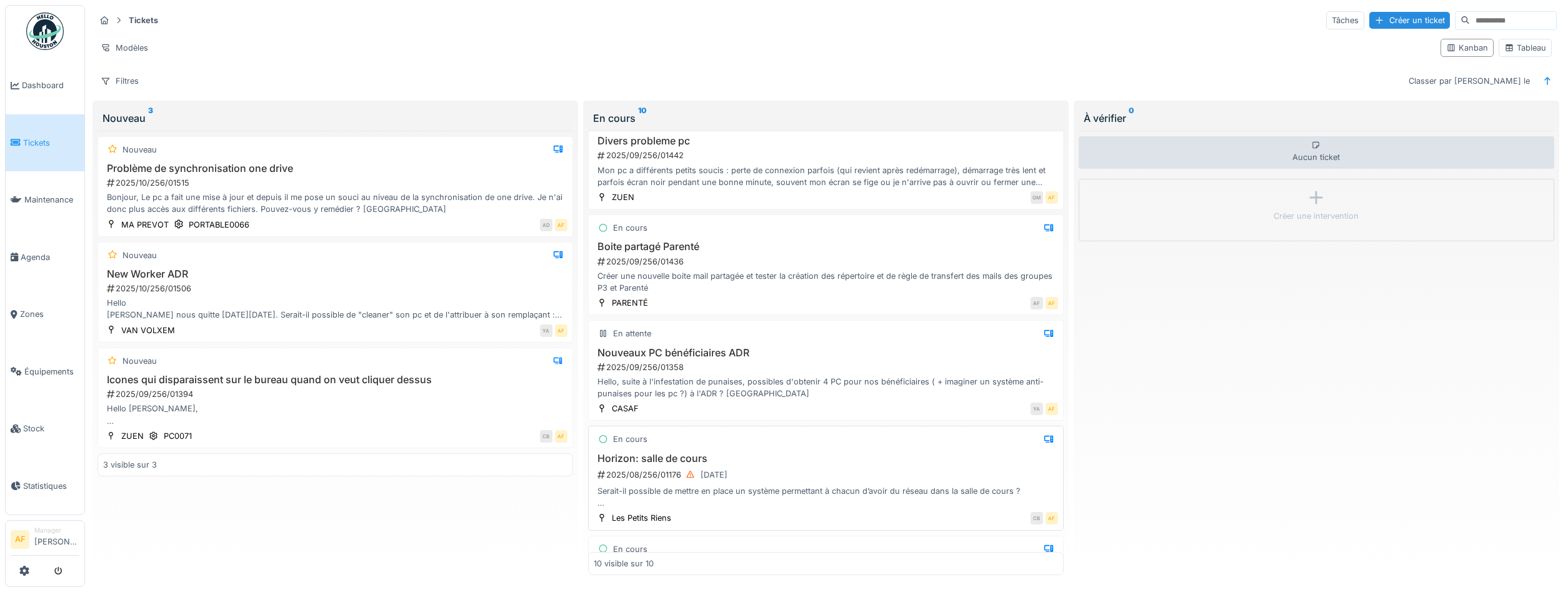
click at [834, 462] on h3 "Horizon: salle de cours" at bounding box center [826, 458] width 465 height 12
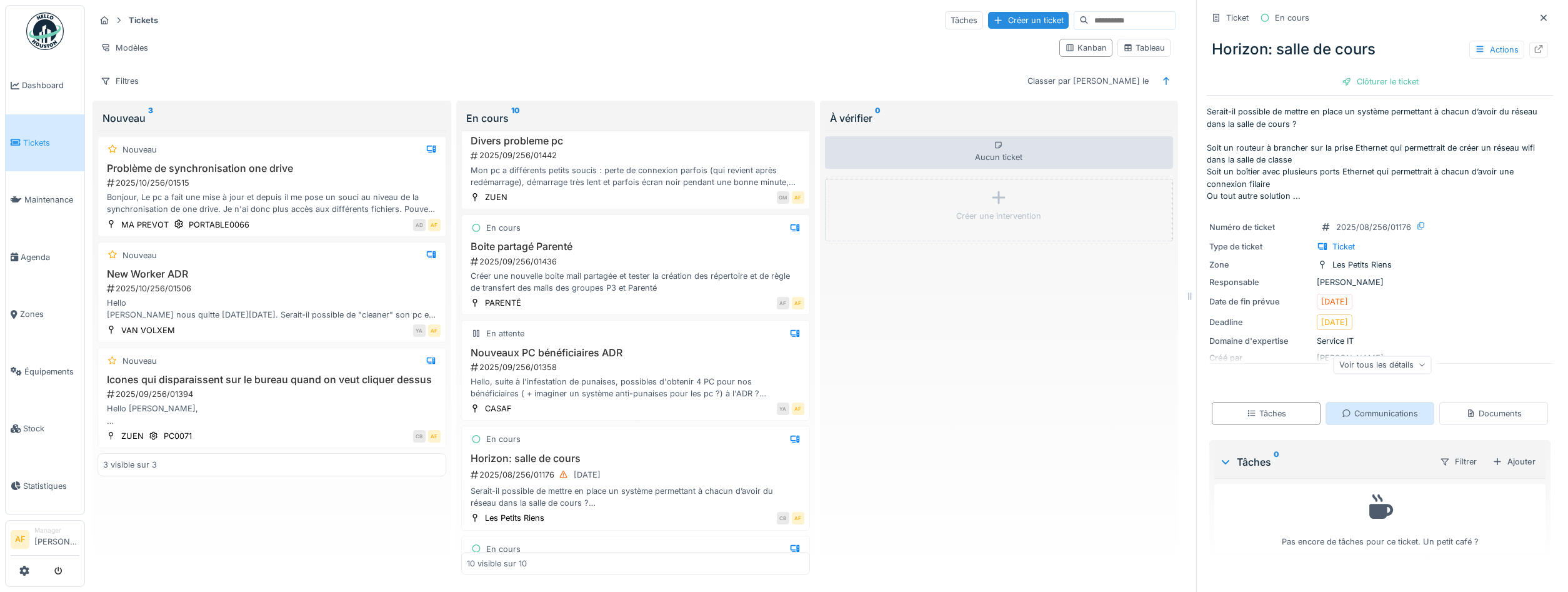
click at [1396, 414] on div "Communications" at bounding box center [1380, 413] width 76 height 12
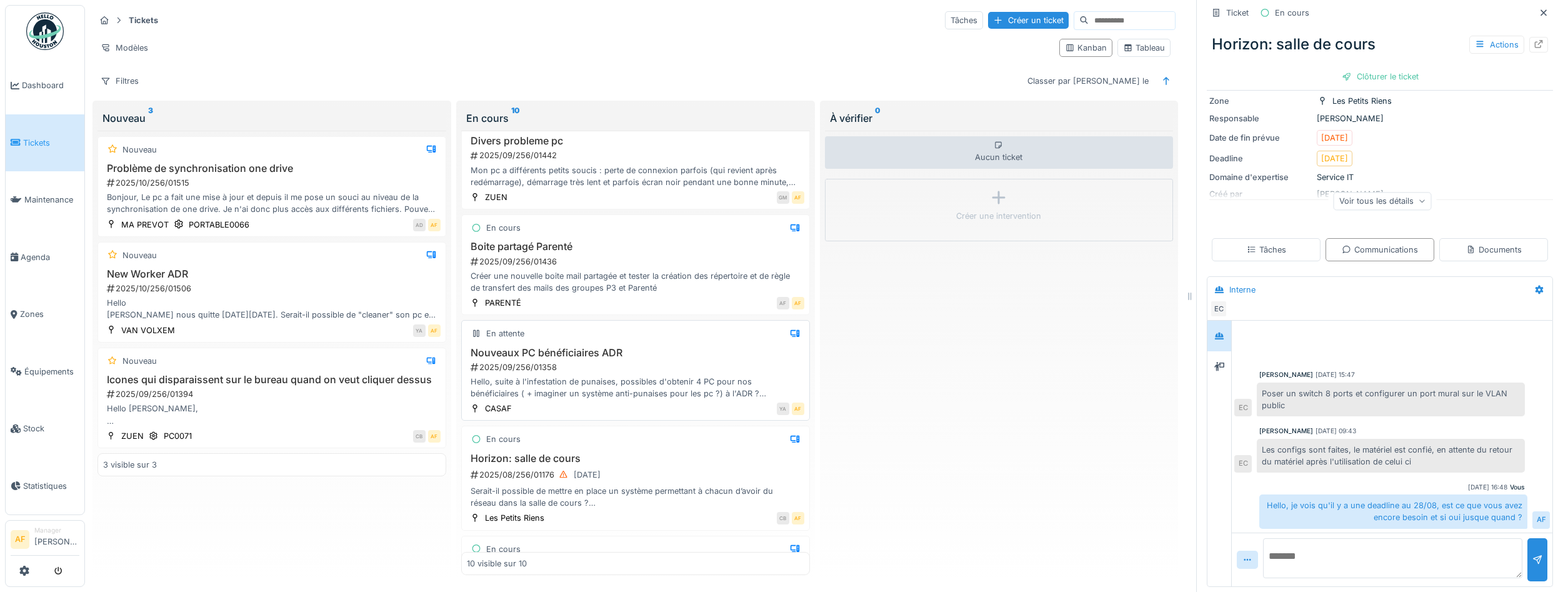
scroll to position [649, 0]
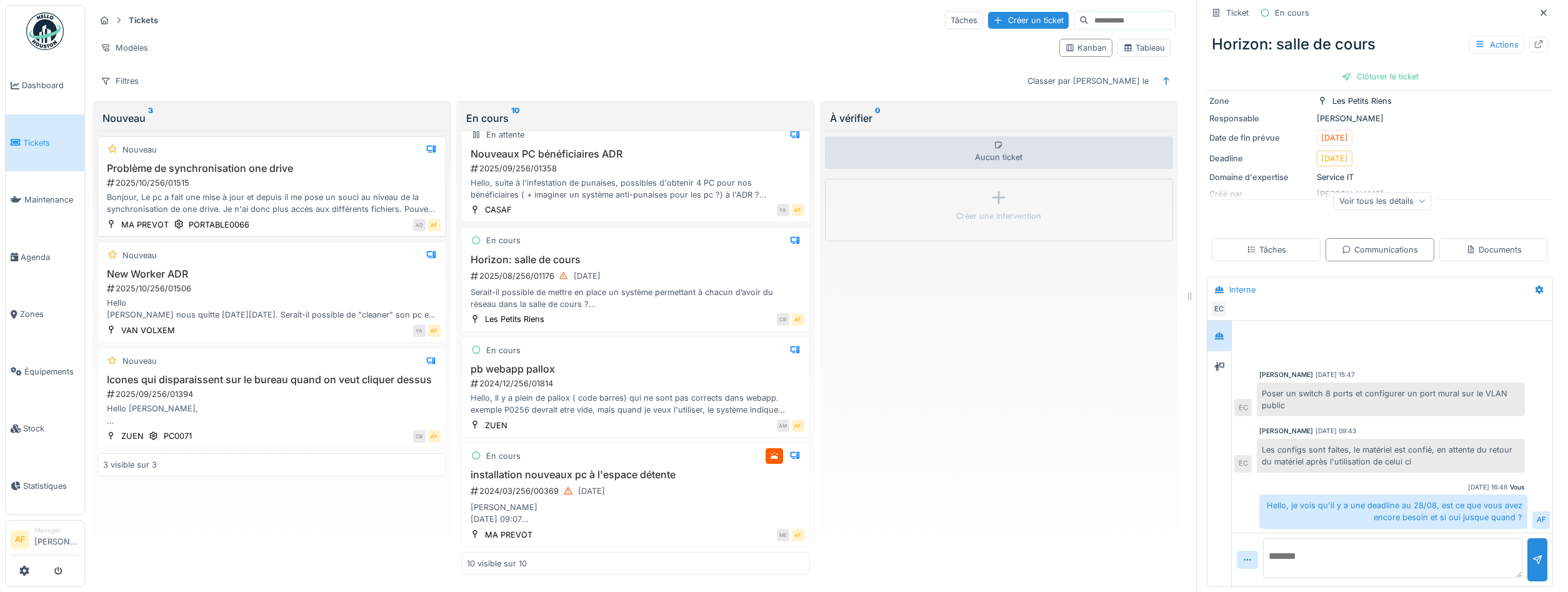
click at [221, 167] on h3 "Problème de synchronisation one drive" at bounding box center [272, 169] width 337 height 12
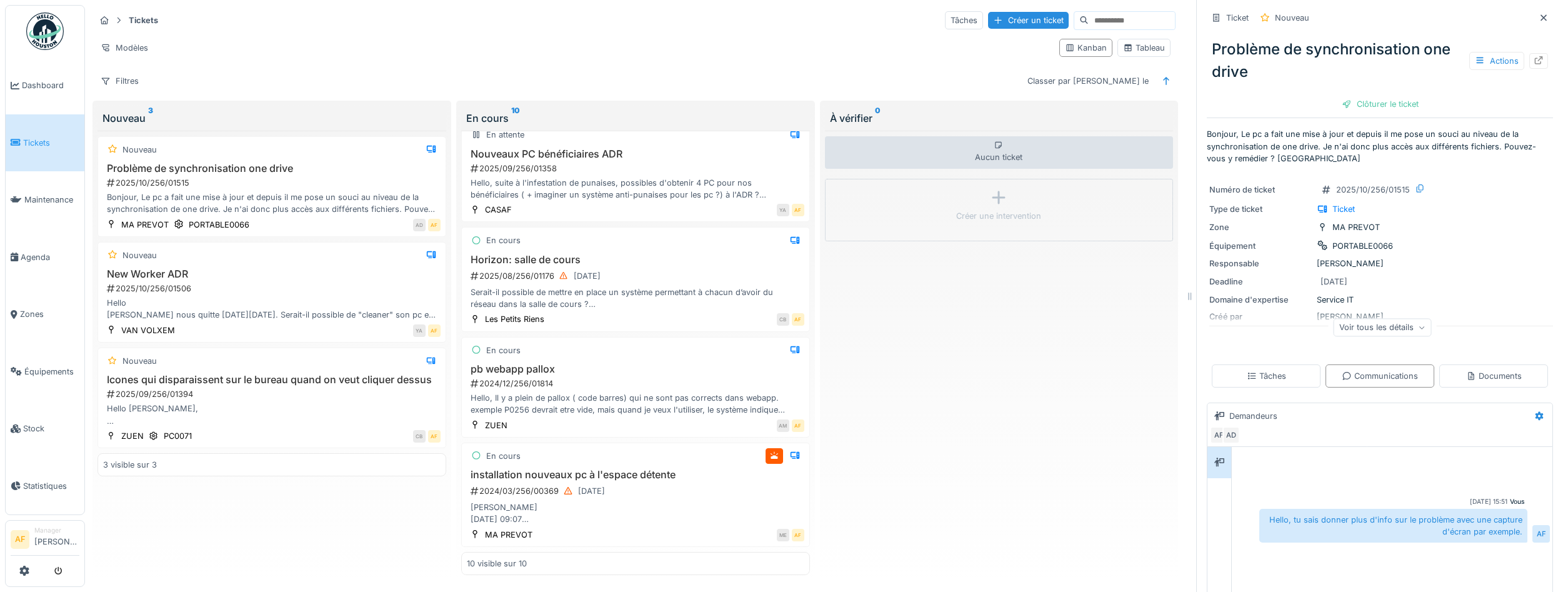
drag, startPoint x: 47, startPoint y: 134, endPoint x: 54, endPoint y: 130, distance: 8.1
click at [48, 133] on link "Tickets" at bounding box center [44, 143] width 79 height 57
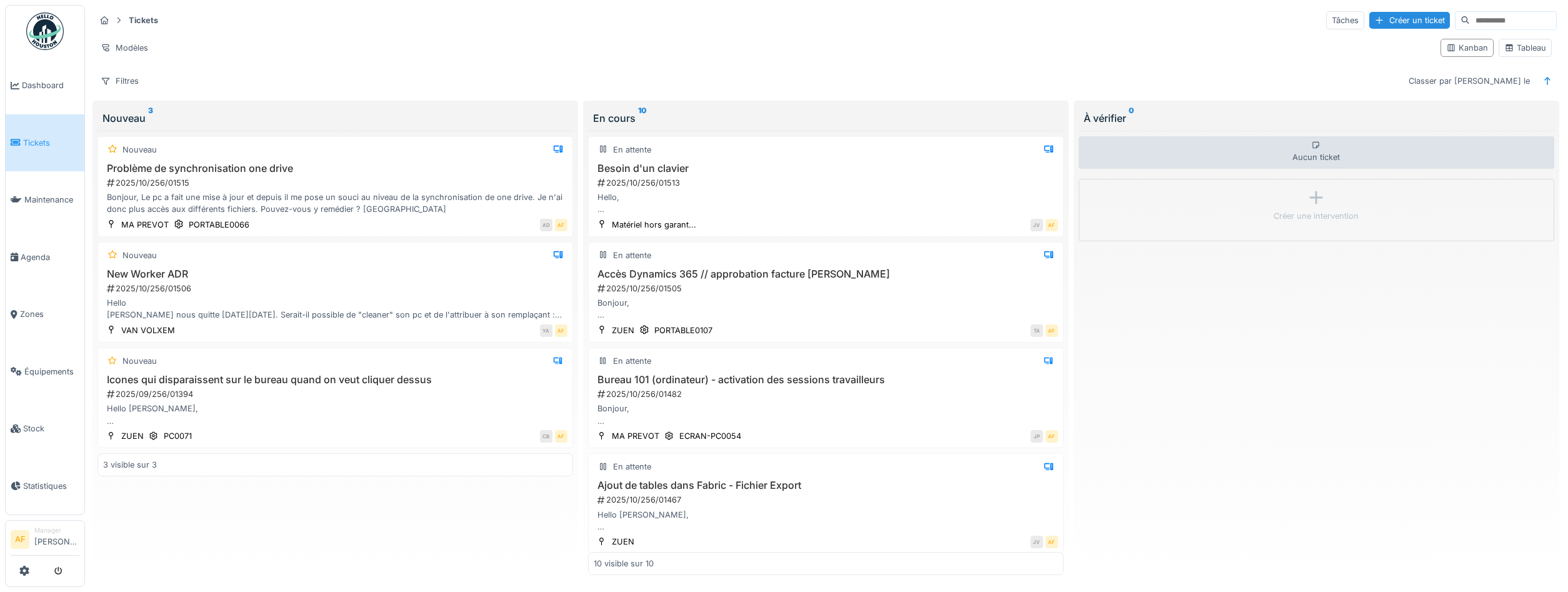
click at [49, 140] on span "Tickets" at bounding box center [51, 143] width 56 height 12
drag, startPoint x: 11, startPoint y: 137, endPoint x: 53, endPoint y: 136, distance: 42.0
click at [11, 138] on icon at bounding box center [15, 142] width 10 height 8
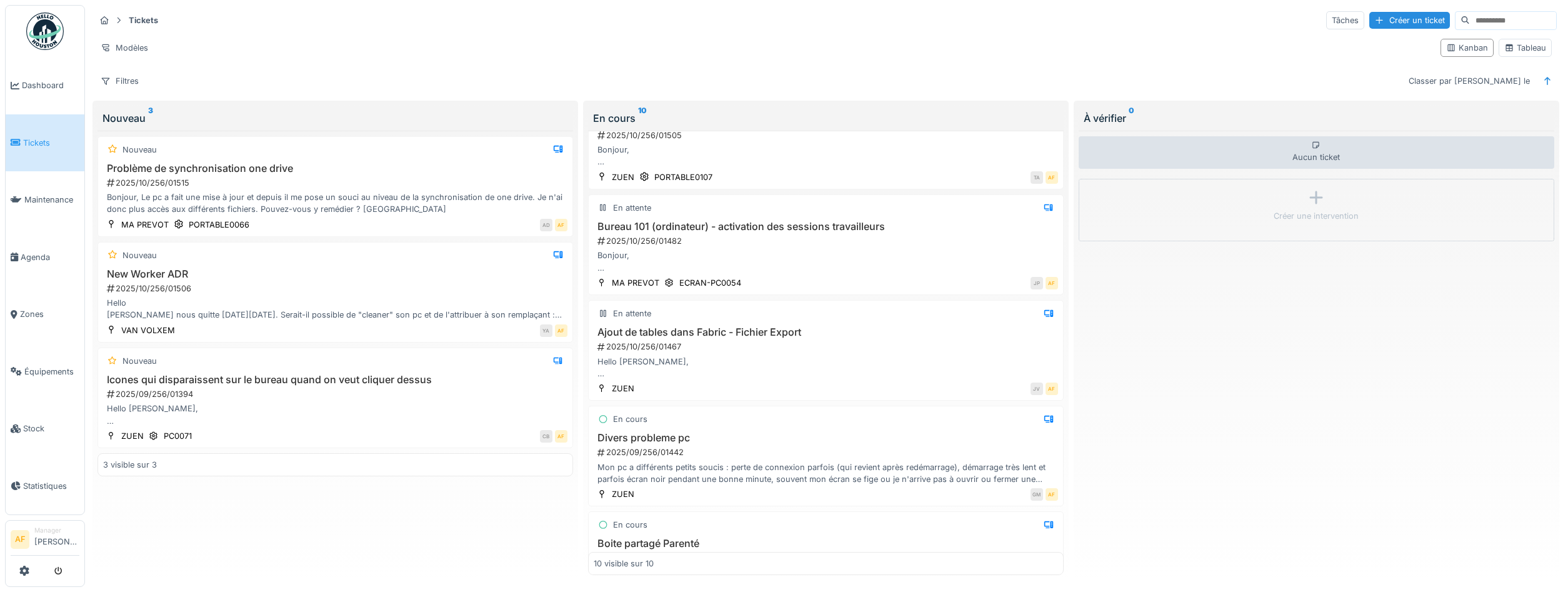
scroll to position [169, 0]
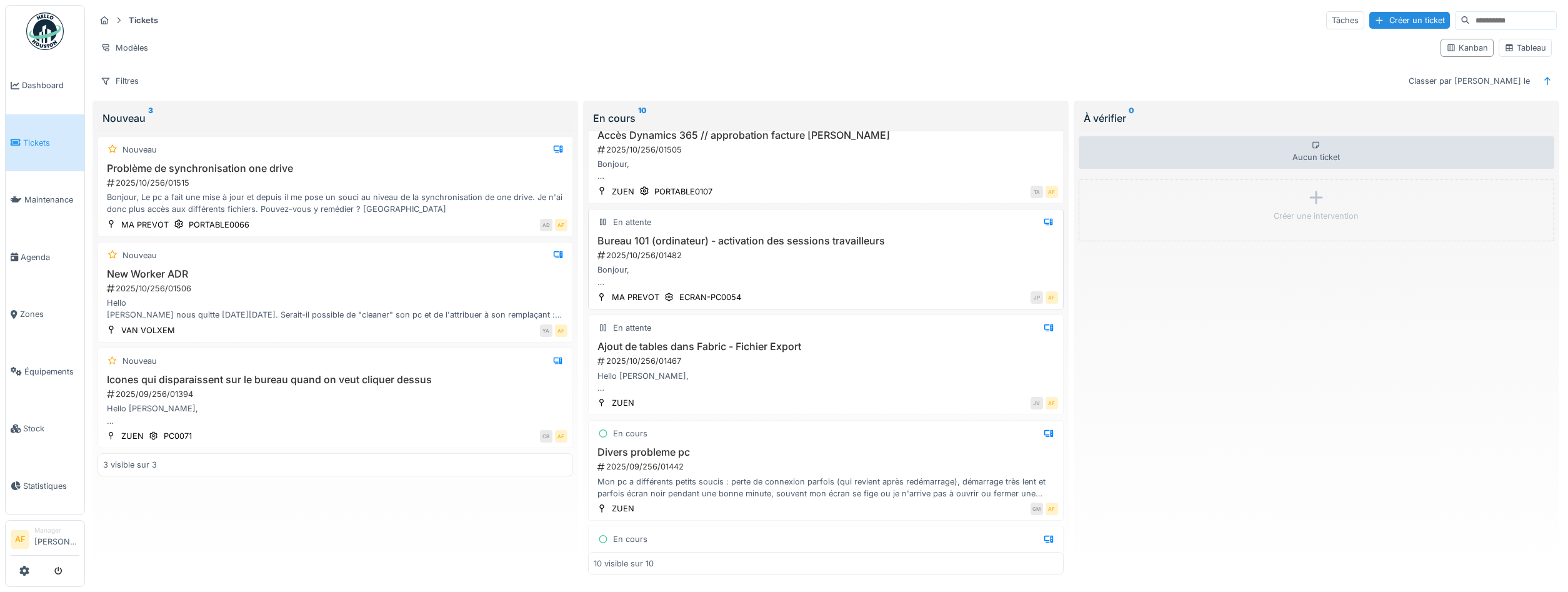
scroll to position [169, 0]
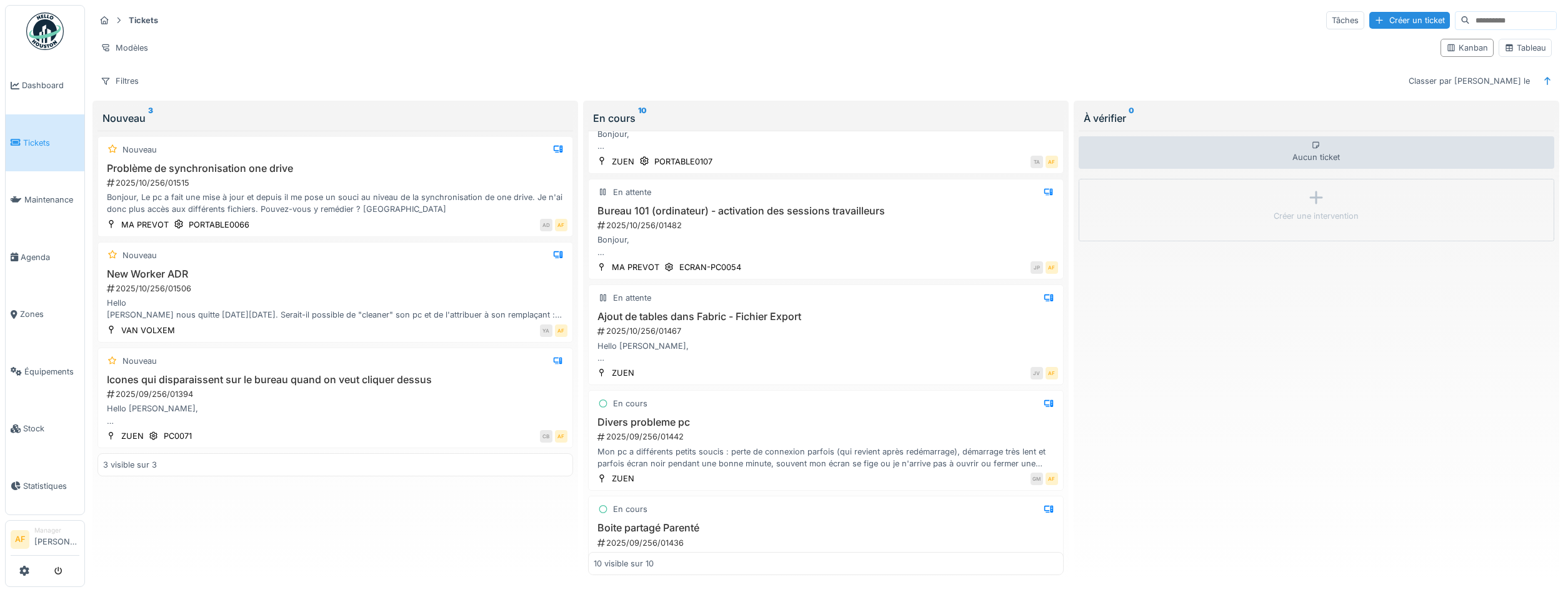
click at [50, 128] on link "Tickets" at bounding box center [44, 143] width 79 height 57
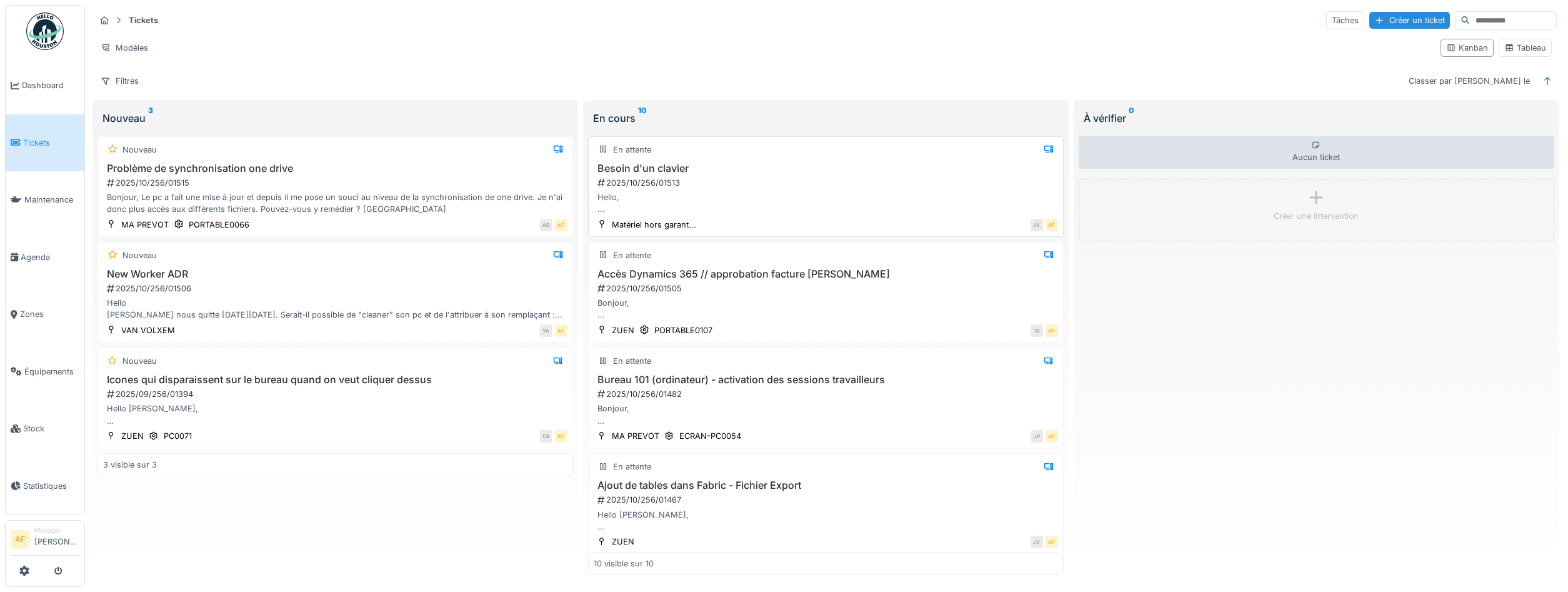
scroll to position [394, 0]
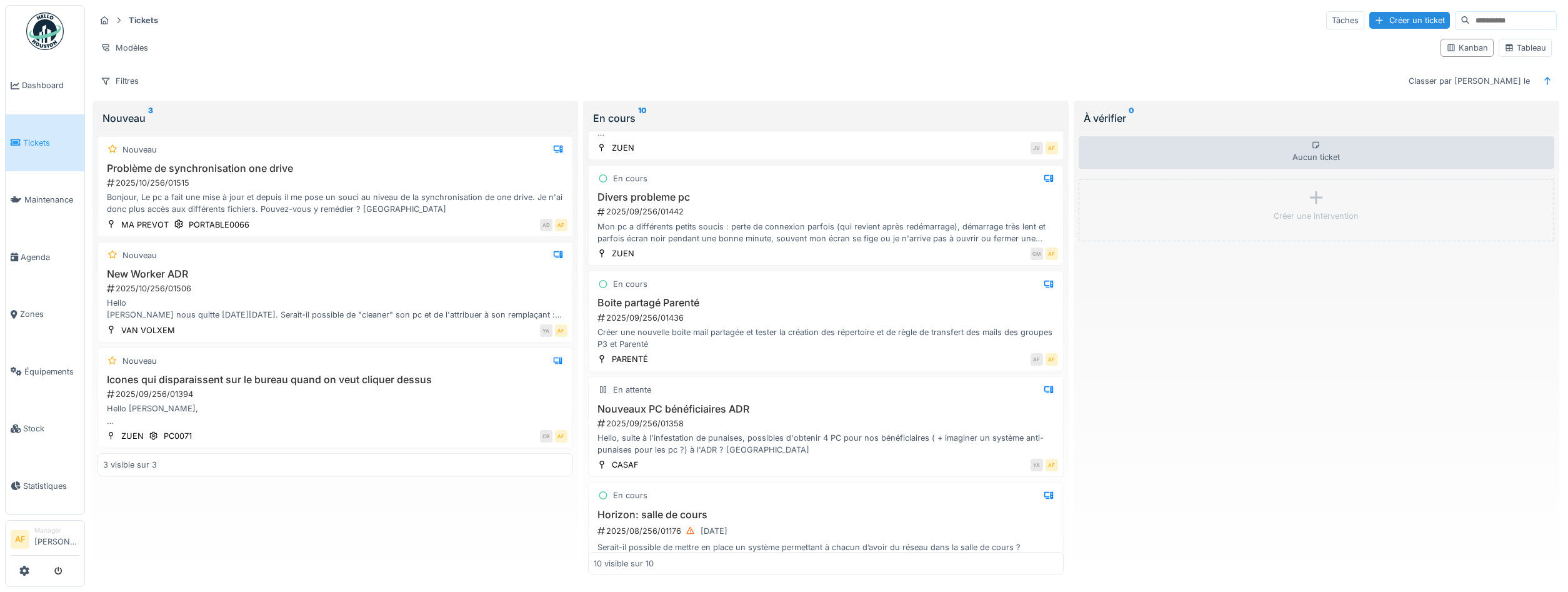
click at [53, 127] on link "Tickets" at bounding box center [44, 143] width 79 height 57
